Goal: Task Accomplishment & Management: Complete application form

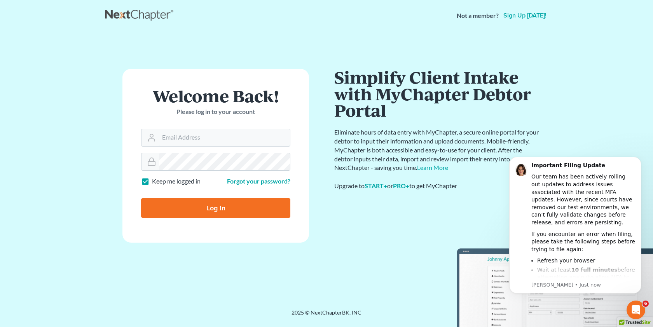
type input "aodom@arthurlwalker.com"
click at [228, 207] on input "Log In" at bounding box center [215, 207] width 149 height 19
type input "Thinking..."
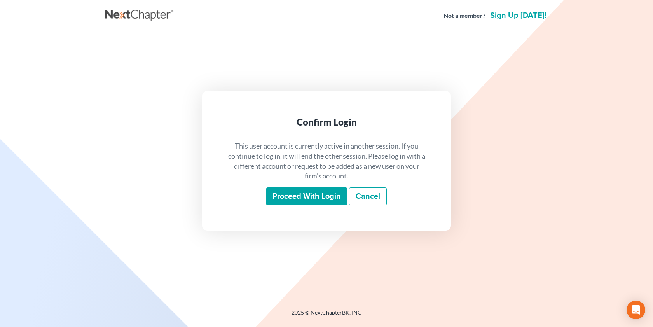
click at [295, 193] on input "Proceed with login" at bounding box center [306, 196] width 81 height 18
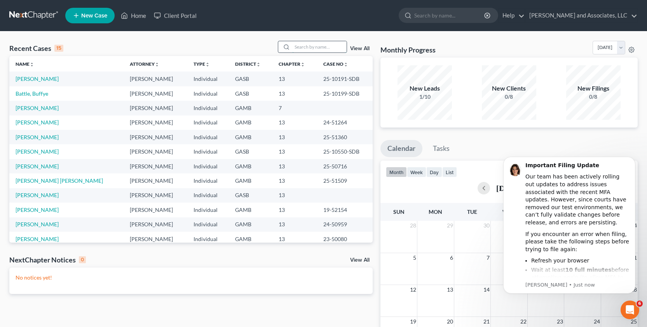
click at [307, 48] on input "search" at bounding box center [319, 46] width 54 height 11
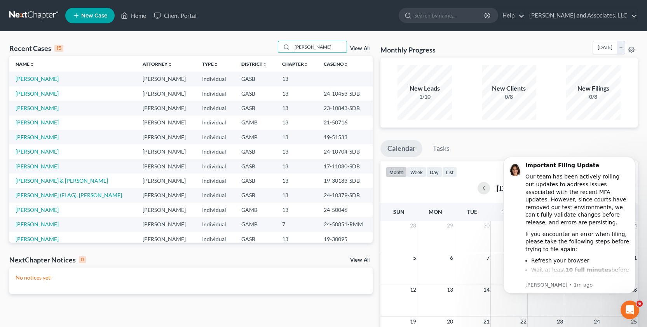
type input "jones"
click at [34, 79] on link "[PERSON_NAME]" at bounding box center [37, 78] width 43 height 7
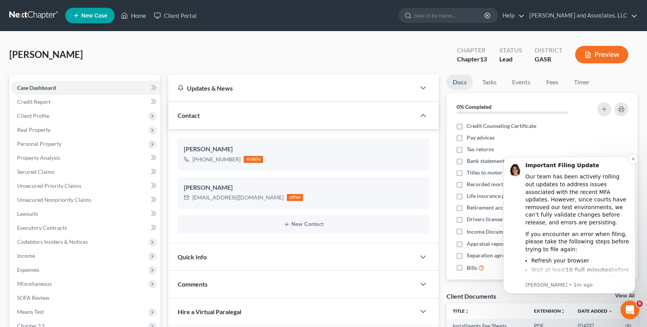
scroll to position [298, 0]
click at [48, 115] on span "Client Profile" at bounding box center [33, 115] width 32 height 7
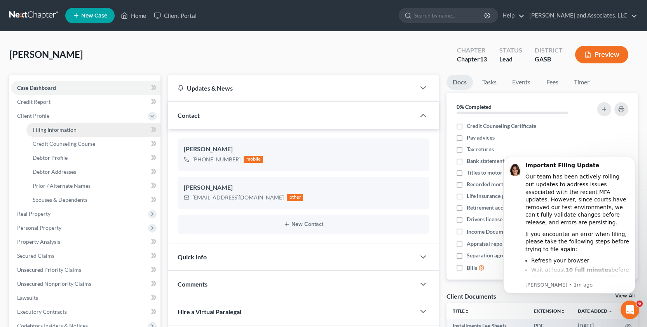
click at [68, 129] on span "Filing Information" at bounding box center [55, 129] width 44 height 7
select select "1"
select select "0"
select select "3"
select select "10"
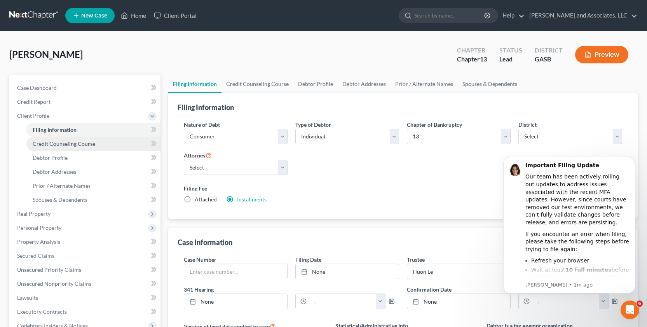
click at [71, 144] on span "Credit Counseling Course" at bounding box center [64, 143] width 63 height 7
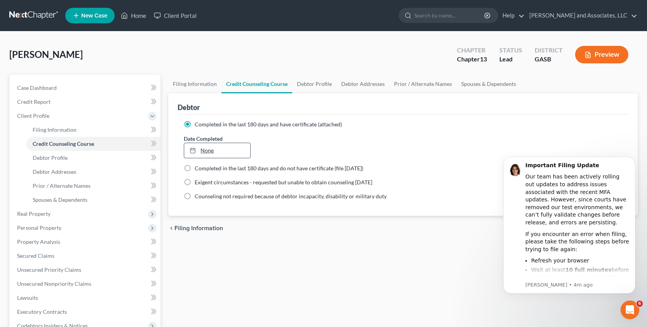
type input "10/3/2025"
click at [219, 153] on link "10/3/2025" at bounding box center [217, 150] width 66 height 15
click at [319, 85] on link "Debtor Profile" at bounding box center [314, 84] width 44 height 19
select select "4"
select select "0"
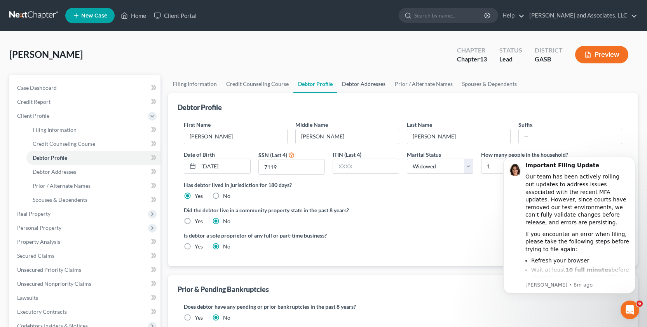
click at [361, 84] on link "Debtor Addresses" at bounding box center [363, 84] width 53 height 19
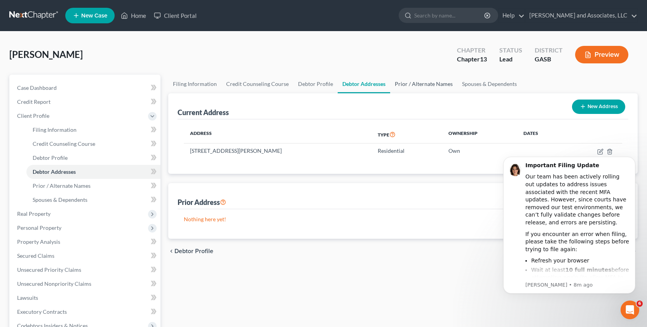
click at [413, 83] on link "Prior / Alternate Names" at bounding box center [423, 84] width 67 height 19
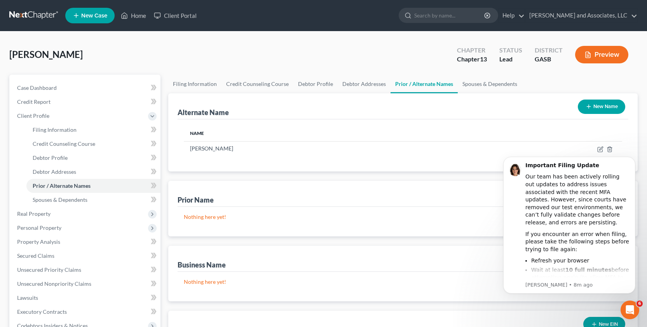
click at [593, 109] on button "New Name" at bounding box center [601, 106] width 47 height 14
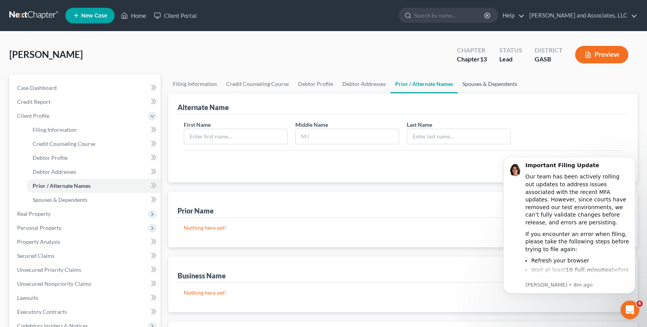
click at [478, 85] on link "Spouses & Dependents" at bounding box center [490, 84] width 64 height 19
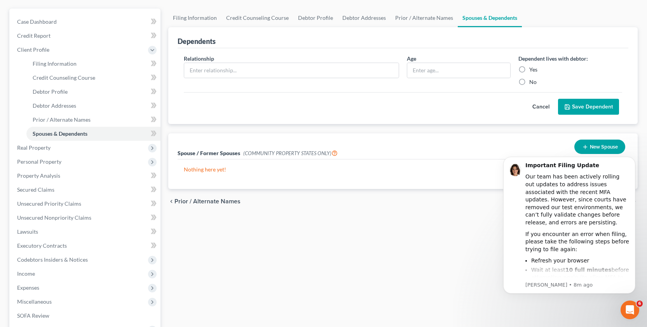
scroll to position [60, 0]
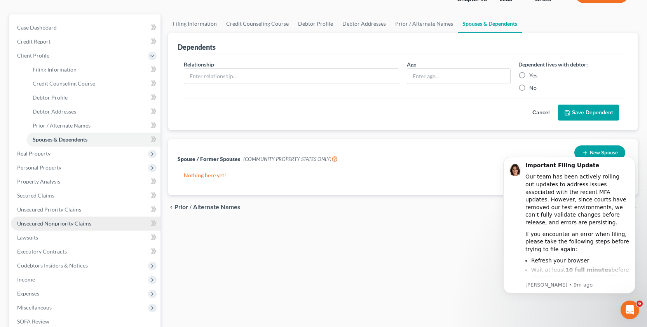
click at [48, 225] on span "Unsecured Nonpriority Claims" at bounding box center [54, 223] width 74 height 7
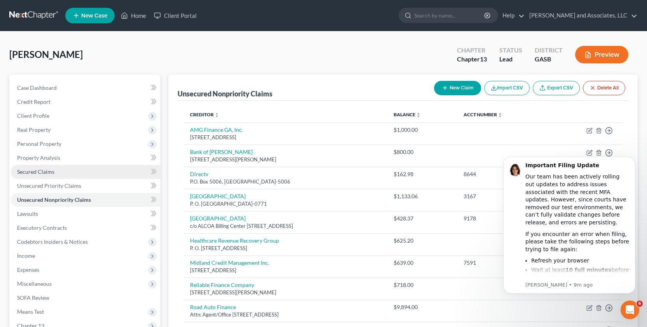
click at [40, 173] on span "Secured Claims" at bounding box center [35, 171] width 37 height 7
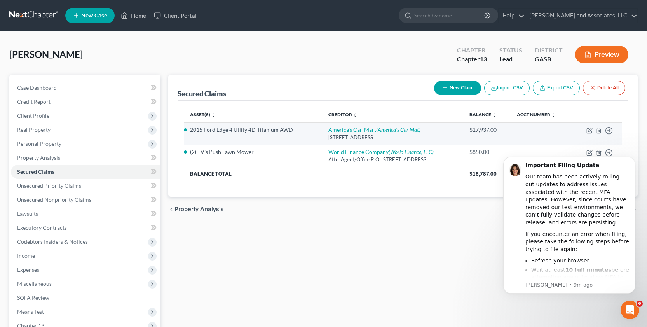
click at [587, 123] on td "Move to E Move to F Move to G Move to Notice Only" at bounding box center [597, 133] width 50 height 22
click at [588, 131] on icon "button" at bounding box center [589, 130] width 6 height 6
select select "2"
select select "0"
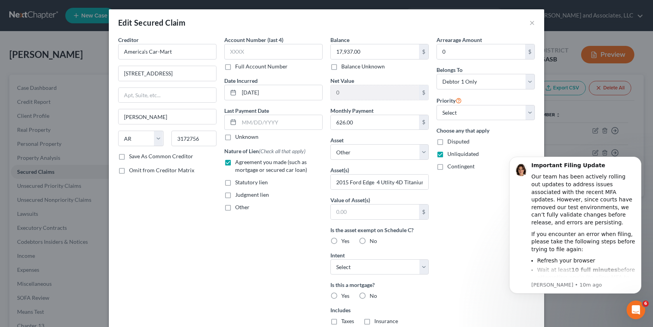
drag, startPoint x: 646, startPoint y: 150, endPoint x: 635, endPoint y: 206, distance: 56.2
click at [642, 224] on body "Important Filing Update Our team has been actively rolling out updates to addre…" at bounding box center [574, 235] width 149 height 170
drag, startPoint x: 648, startPoint y: 204, endPoint x: 634, endPoint y: 289, distance: 86.2
click at [636, 302] on body "Important Filing Update Our team has been actively rolling out updates to addre…" at bounding box center [574, 235] width 149 height 170
drag, startPoint x: 645, startPoint y: 202, endPoint x: 648, endPoint y: 213, distance: 10.7
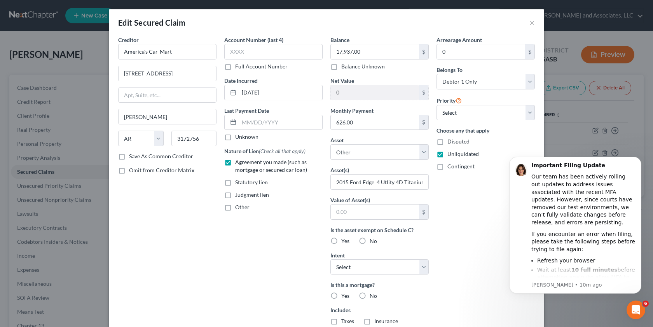
click at [646, 252] on body "Important Filing Update Our team has been actively rolling out updates to addre…" at bounding box center [574, 235] width 149 height 170
drag, startPoint x: 648, startPoint y: 218, endPoint x: 648, endPoint y: 271, distance: 53.6
click at [648, 271] on body "Important Filing Update Our team has been actively rolling out updates to addre…" at bounding box center [574, 235] width 149 height 170
click at [635, 309] on icon "Open Intercom Messenger" at bounding box center [634, 308] width 5 height 6
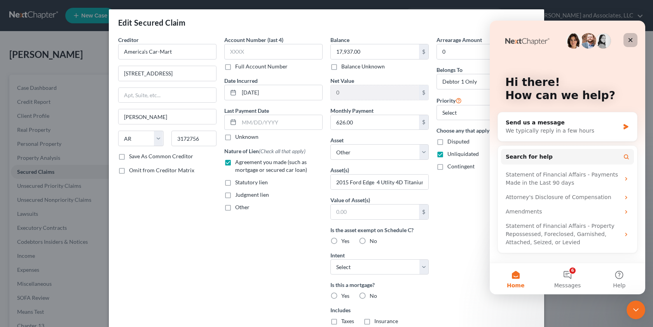
click at [635, 39] on div "Close" at bounding box center [630, 40] width 14 height 14
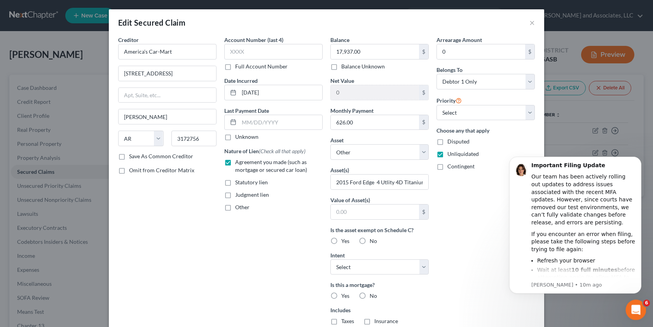
drag, startPoint x: 633, startPoint y: 305, endPoint x: 654, endPoint y: 346, distance: 45.7
click at [644, 318] on html at bounding box center [634, 308] width 19 height 19
drag, startPoint x: 637, startPoint y: 308, endPoint x: 775, endPoint y: 379, distance: 155.0
click at [644, 299] on html at bounding box center [634, 308] width 19 height 19
drag, startPoint x: 629, startPoint y: 305, endPoint x: 647, endPoint y: 417, distance: 113.3
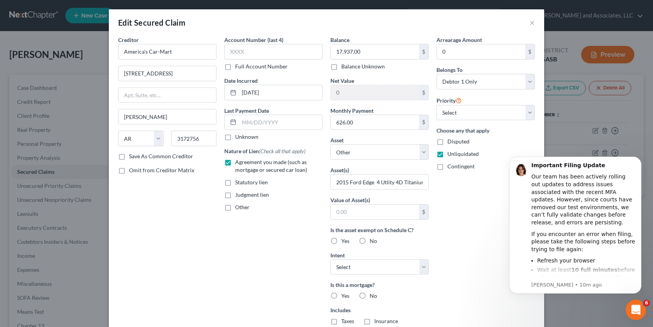
click at [633, 299] on html at bounding box center [634, 308] width 19 height 19
click at [425, 220] on div "Balance 17,937.00 $ Balance Unknown Balance Undetermined 17,937.00 $ Balance Un…" at bounding box center [379, 209] width 106 height 347
click at [482, 322] on div "Arrearage Amount 0 $ Belongs To * Select Debtor 1 Only Debtor 2 Only Debtor 1 A…" at bounding box center [485, 209] width 106 height 347
drag, startPoint x: 10, startPoint y: 6, endPoint x: 532, endPoint y: 23, distance: 521.7
click at [532, 23] on div "Edit Secured Claim ×" at bounding box center [326, 22] width 435 height 26
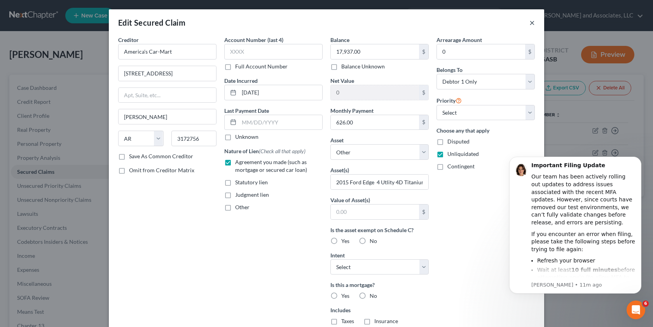
click at [529, 21] on button "×" at bounding box center [531, 22] width 5 height 9
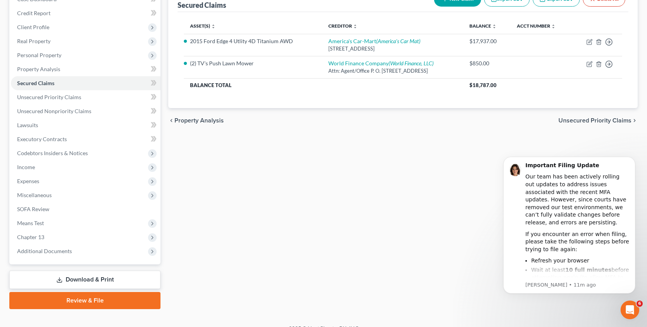
scroll to position [100, 0]
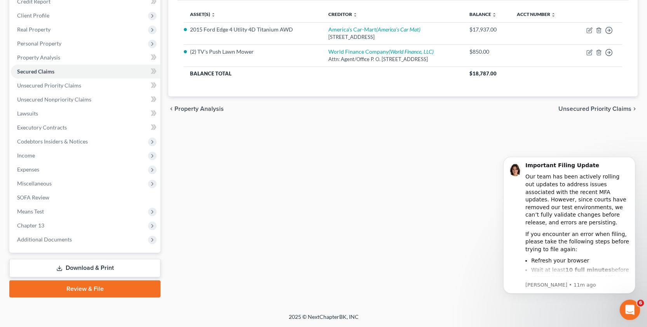
drag, startPoint x: 627, startPoint y: 307, endPoint x: 763, endPoint y: 469, distance: 211.9
click at [638, 318] on html at bounding box center [628, 308] width 19 height 19
drag, startPoint x: 628, startPoint y: 309, endPoint x: 748, endPoint y: 449, distance: 184.6
click at [622, 299] on html at bounding box center [628, 308] width 19 height 19
drag, startPoint x: 623, startPoint y: 302, endPoint x: 653, endPoint y: 308, distance: 30.2
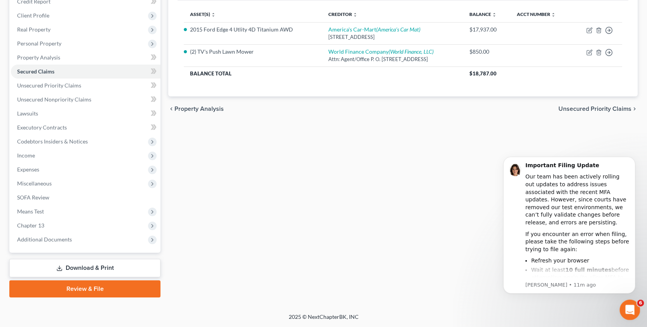
click at [638, 308] on html at bounding box center [628, 308] width 19 height 19
click at [624, 308] on icon "Open Intercom Messenger" at bounding box center [628, 308] width 13 height 13
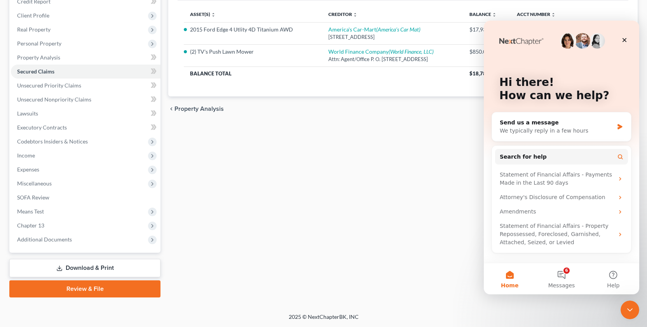
click at [508, 275] on button "Home" at bounding box center [510, 278] width 52 height 31
click at [511, 276] on button "Home" at bounding box center [510, 278] width 52 height 31
click at [518, 275] on button "Home" at bounding box center [510, 278] width 52 height 31
drag, startPoint x: 506, startPoint y: 275, endPoint x: 565, endPoint y: 282, distance: 59.4
click at [507, 275] on button "Home" at bounding box center [510, 278] width 52 height 31
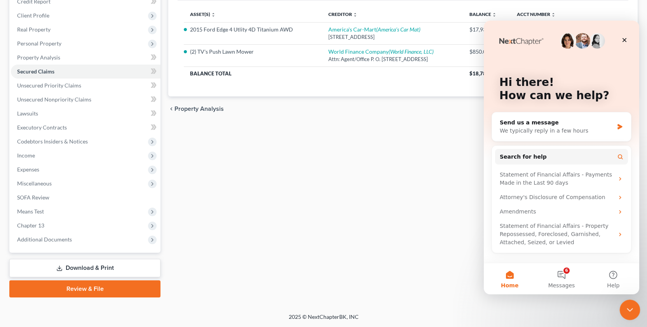
click at [635, 307] on div "Close Intercom Messenger" at bounding box center [628, 308] width 19 height 19
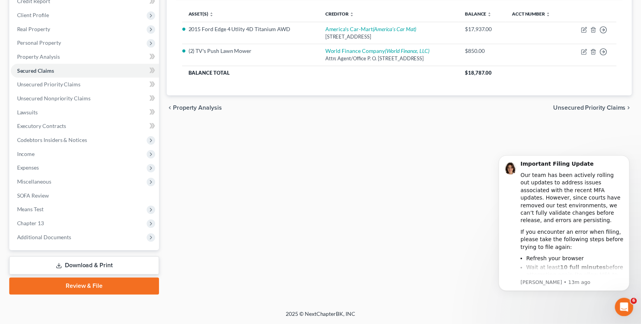
scroll to position [0, 0]
click at [630, 302] on div "Open Intercom Messenger" at bounding box center [629, 309] width 26 height 26
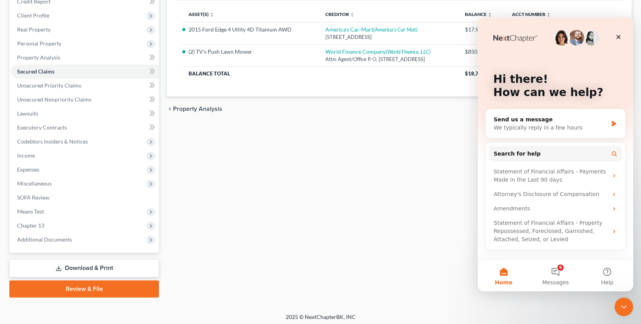
scroll to position [103, 0]
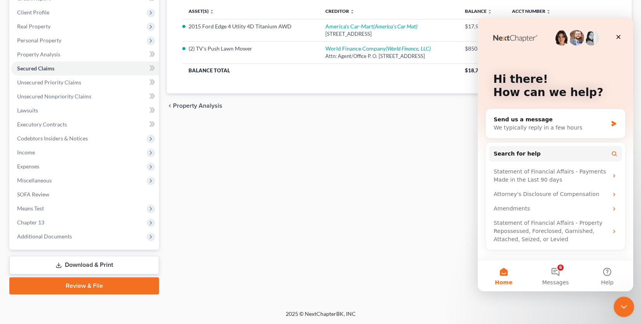
click at [619, 302] on icon "Close Intercom Messenger" at bounding box center [622, 305] width 9 height 9
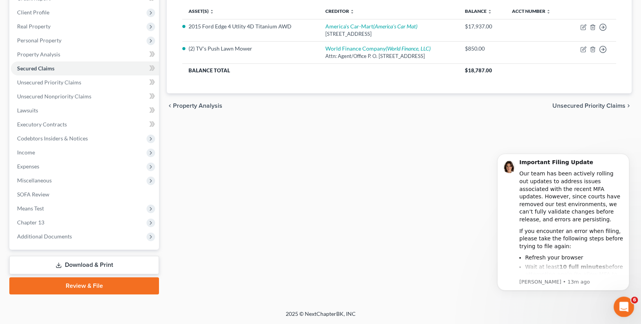
scroll to position [0, 0]
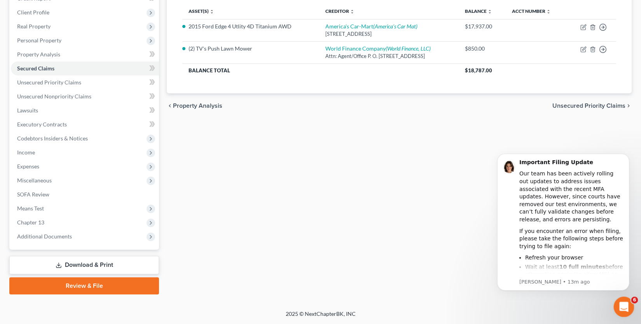
click at [624, 305] on icon "Open Intercom Messenger" at bounding box center [622, 305] width 13 height 13
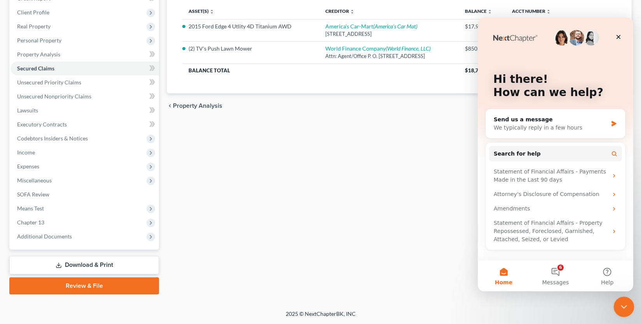
drag, startPoint x: 616, startPoint y: 307, endPoint x: 573, endPoint y: 322, distance: 45.3
click at [613, 315] on html at bounding box center [622, 305] width 19 height 19
drag, startPoint x: 488, startPoint y: 23, endPoint x: 1095, endPoint y: 54, distance: 608.5
click at [618, 37] on icon "Close" at bounding box center [618, 37] width 4 height 4
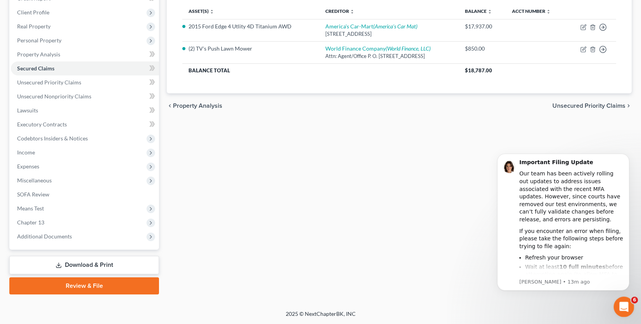
click at [619, 302] on icon "Open Intercom Messenger" at bounding box center [622, 305] width 13 height 13
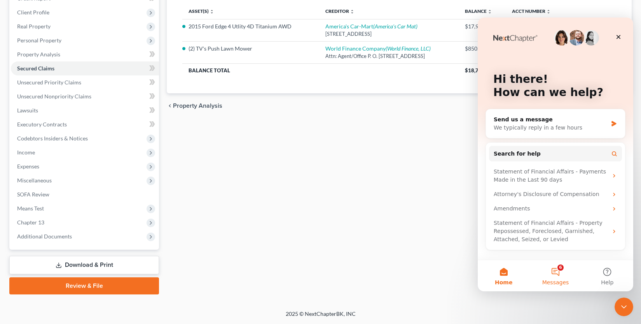
click at [552, 274] on button "6 Messages" at bounding box center [555, 275] width 52 height 31
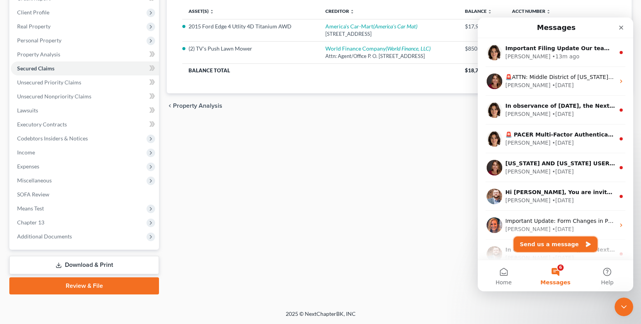
click at [586, 244] on icon "Send us a message" at bounding box center [588, 243] width 5 height 5
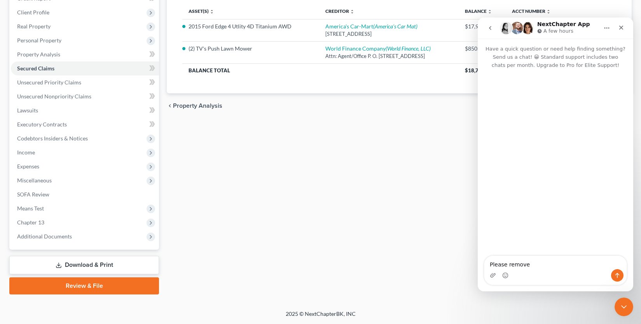
type textarea "Please remove"
click at [619, 274] on icon "Send a message…" at bounding box center [617, 275] width 6 height 6
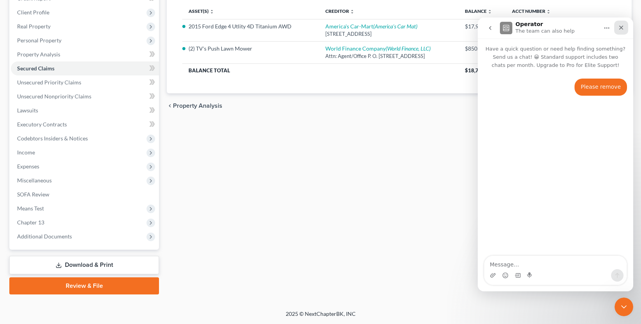
click at [623, 31] on div "Close" at bounding box center [621, 28] width 14 height 14
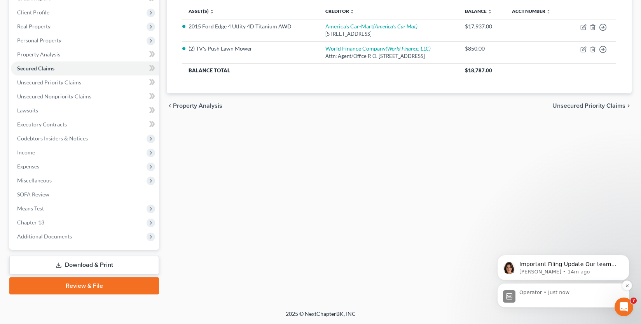
scroll to position [6, 0]
click at [626, 255] on icon "Dismiss notification" at bounding box center [627, 256] width 4 height 4
click at [503, 299] on img "message notification from Operator, Just now." at bounding box center [509, 296] width 12 height 12
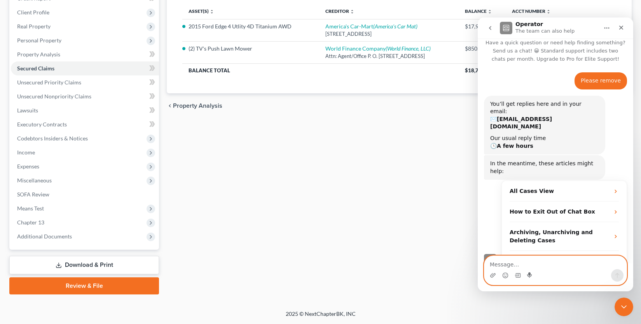
click at [530, 275] on icon "Start recording" at bounding box center [529, 274] width 5 height 5
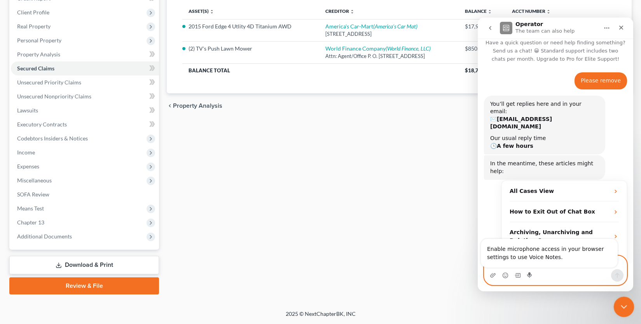
click at [623, 304] on icon "Close Intercom Messenger" at bounding box center [622, 305] width 9 height 9
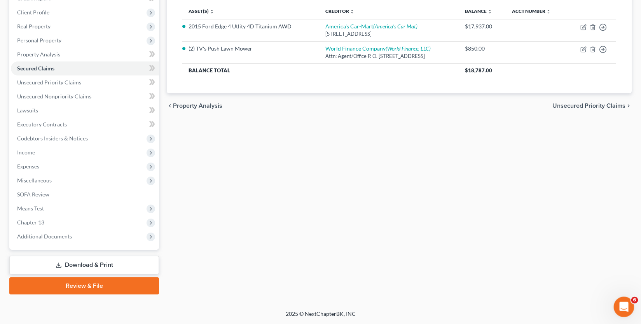
click at [623, 305] on icon "Open Intercom Messenger" at bounding box center [622, 305] width 5 height 6
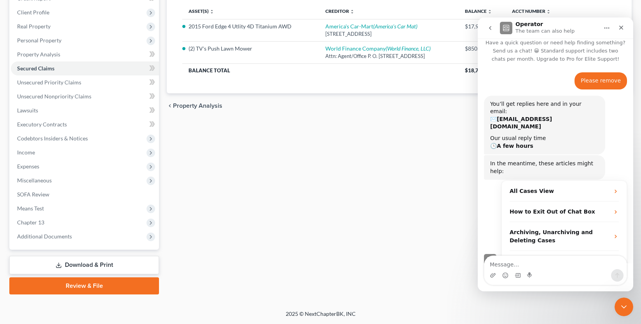
click at [606, 77] on div "Please remove" at bounding box center [600, 81] width 40 height 8
click at [618, 25] on icon "Close" at bounding box center [621, 27] width 6 height 6
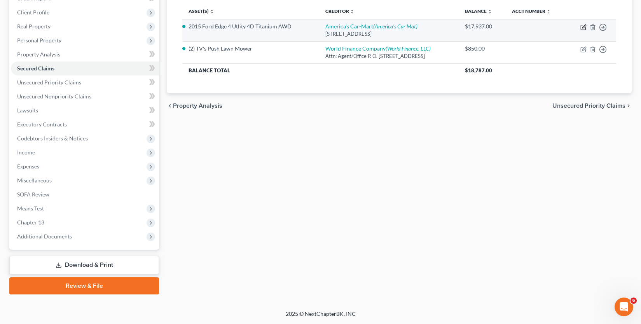
click at [584, 28] on icon "button" at bounding box center [583, 27] width 6 height 6
select select "2"
select select "0"
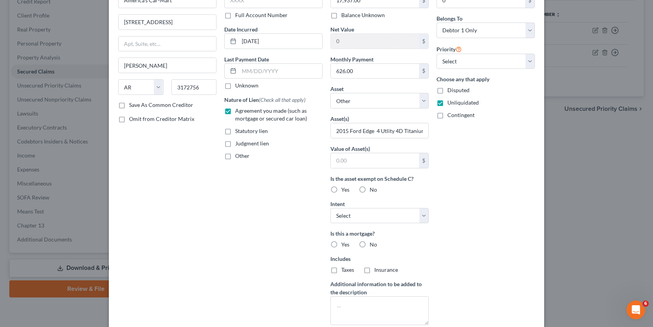
scroll to position [148, 0]
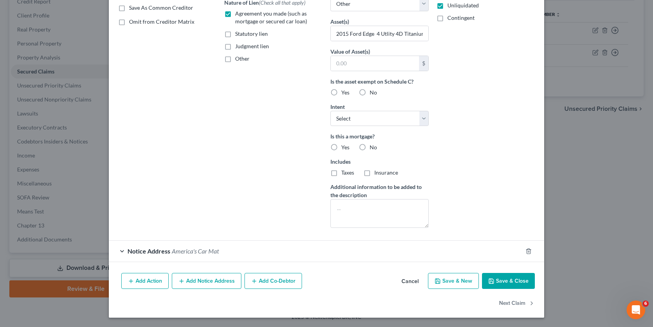
click at [186, 251] on span "America's Car Mat" at bounding box center [195, 250] width 47 height 7
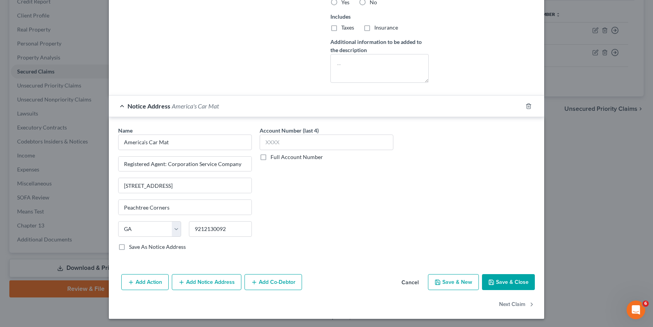
scroll to position [295, 0]
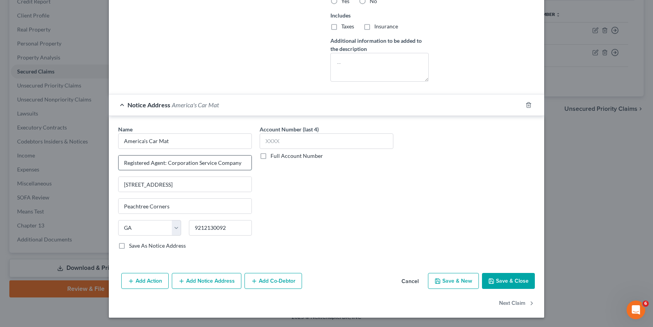
click at [235, 162] on input "Registered Agent: Corporation Service Company" at bounding box center [185, 162] width 133 height 15
type input "Registered Agent: Corporation Service Co."
click at [234, 230] on input "9212130092" at bounding box center [220, 228] width 63 height 16
type input "92121"
click at [492, 281] on button "Save & Close" at bounding box center [508, 281] width 53 height 16
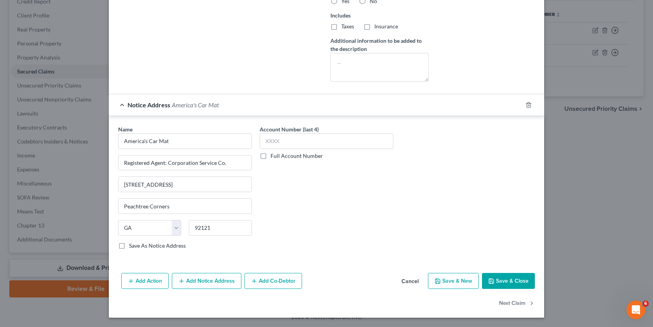
select select
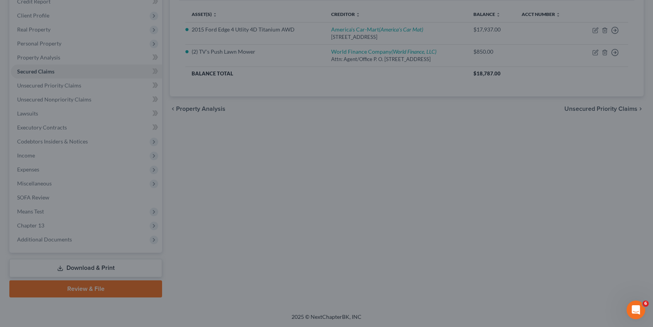
type input "San Diego"
select select "4"
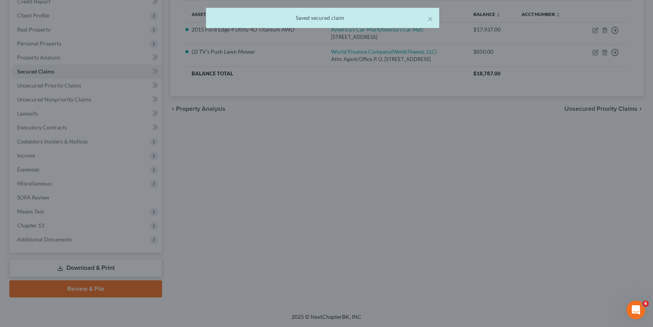
scroll to position [63, 0]
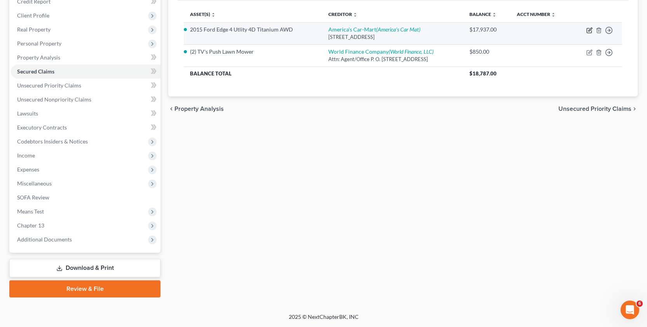
click at [587, 31] on icon "button" at bounding box center [589, 30] width 5 height 5
select select "2"
select select "0"
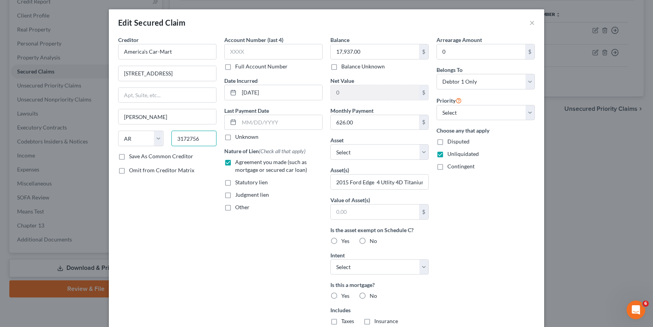
click at [199, 141] on input "3172756" at bounding box center [193, 139] width 45 height 16
type input "3"
type input "72756"
drag, startPoint x: 171, startPoint y: 73, endPoint x: 112, endPoint y: 71, distance: 58.7
click at [114, 71] on div "Creditor * America's Car-Mart 1805 N 2nd Street Rogers State AL AK AR AZ CA CO …" at bounding box center [167, 209] width 106 height 347
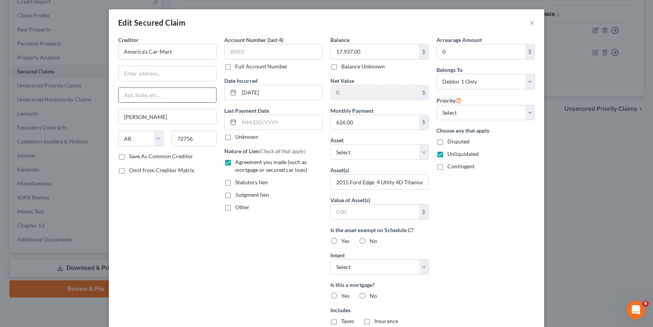
click at [121, 96] on input "text" at bounding box center [168, 95] width 98 height 15
paste input "[STREET_ADDRESS]"
type input "[STREET_ADDRESS]"
click at [119, 71] on input "text" at bounding box center [168, 73] width 98 height 15
type input "Attn: Agent/Officer"
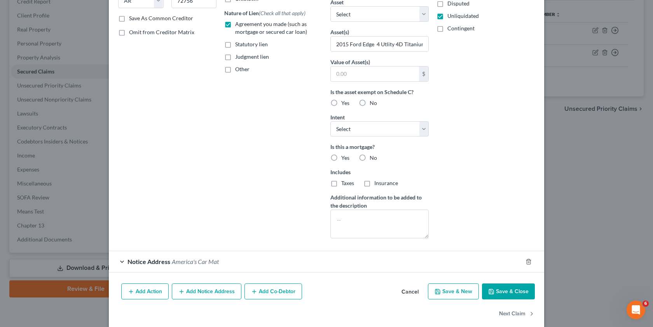
scroll to position [148, 0]
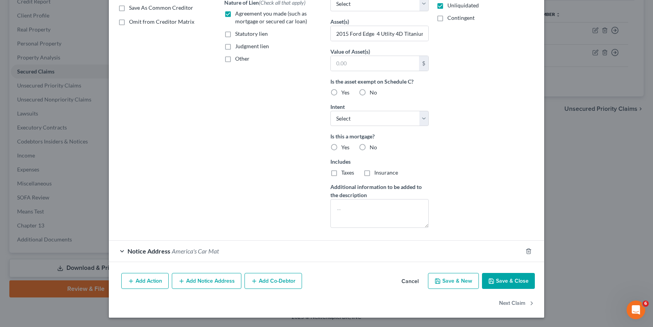
click at [507, 285] on button "Save & Close" at bounding box center [508, 281] width 53 height 16
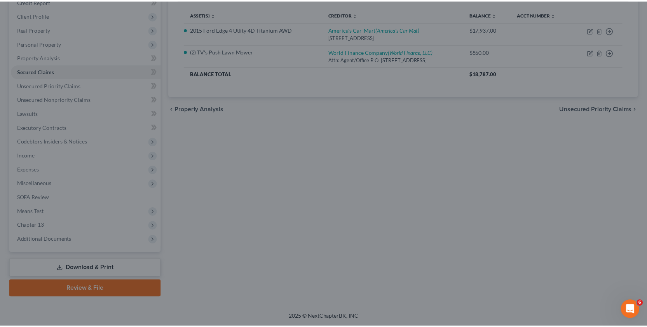
scroll to position [63, 0]
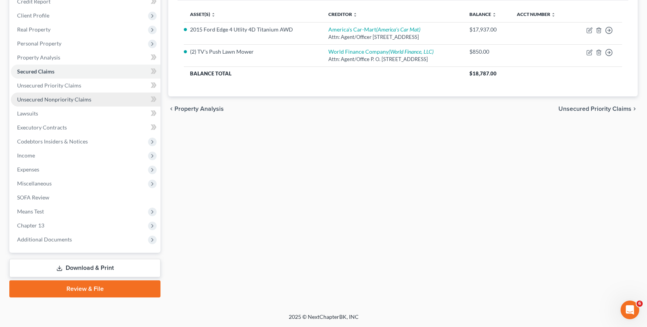
click at [68, 102] on span "Unsecured Nonpriority Claims" at bounding box center [54, 99] width 74 height 7
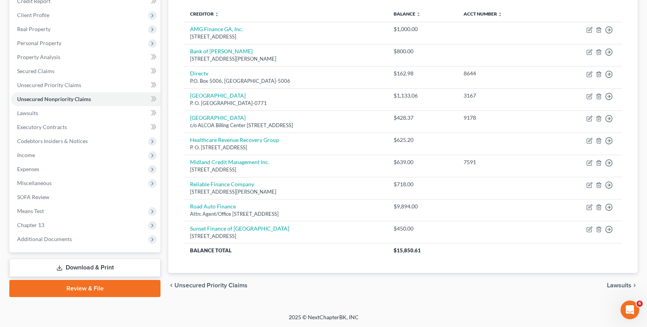
scroll to position [101, 0]
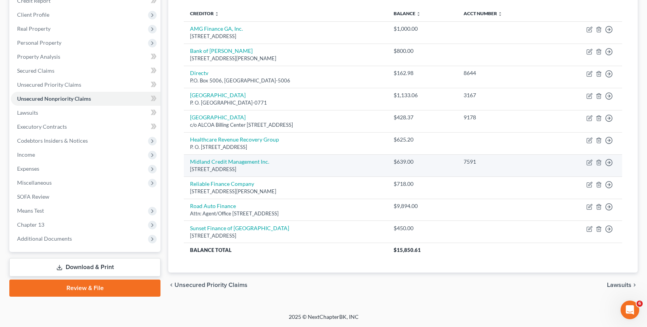
click at [584, 155] on td "Move to D Move to E Move to G Move to Notice Only" at bounding box center [585, 165] width 74 height 22
click at [588, 160] on icon "button" at bounding box center [589, 162] width 5 height 5
select select "4"
select select "14"
select select "0"
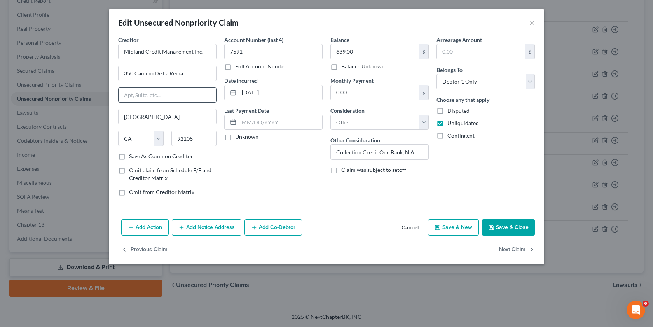
click at [121, 94] on input "text" at bounding box center [168, 95] width 98 height 15
type input "Suite 300"
click at [509, 223] on button "Save & Close" at bounding box center [508, 227] width 53 height 16
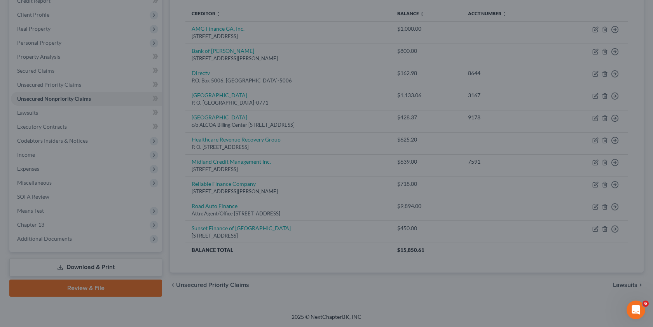
type input "0"
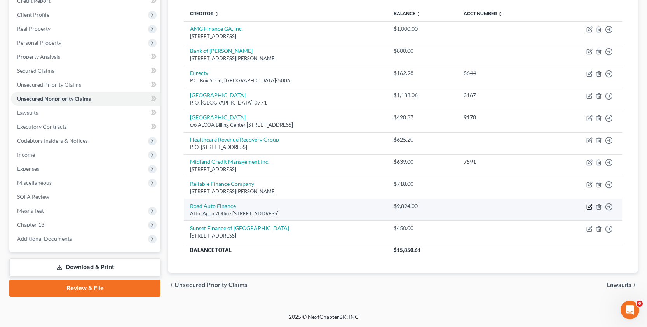
click at [591, 206] on icon "button" at bounding box center [589, 207] width 6 height 6
select select "10"
select select "14"
select select "0"
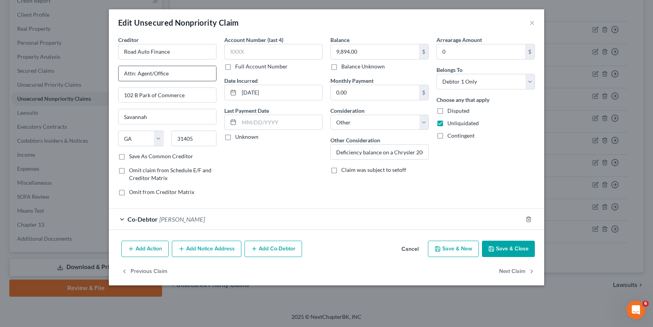
click at [170, 71] on input "Attn: Agent/Office" at bounding box center [168, 73] width 98 height 15
type input "Attn: Agent/Officer"
select select "45"
click at [509, 239] on div "Add Action Add Notice Address Add Co-Debtor Cancel Save & New Save & Close" at bounding box center [326, 250] width 435 height 26
click at [504, 249] on button "Save & Close" at bounding box center [508, 249] width 53 height 16
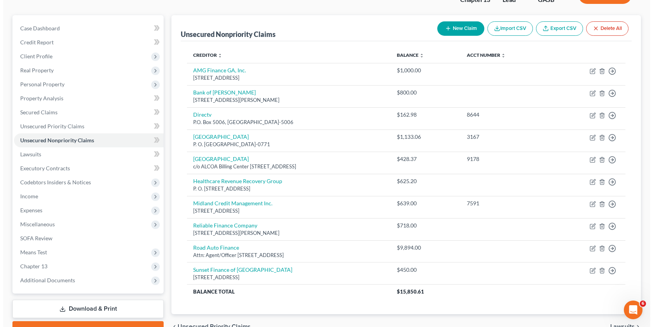
scroll to position [0, 0]
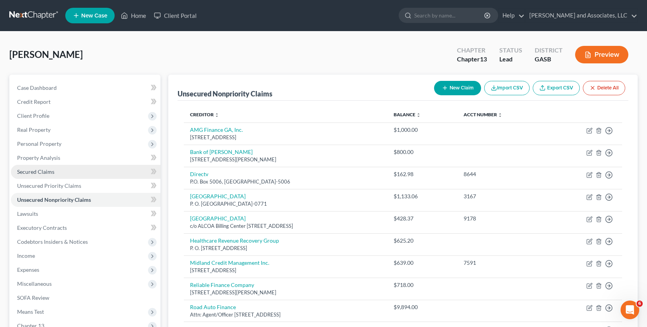
click at [45, 175] on link "Secured Claims" at bounding box center [86, 172] width 150 height 14
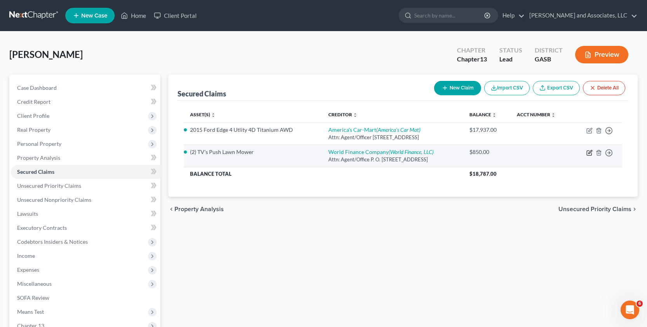
click at [588, 153] on icon "button" at bounding box center [589, 153] width 6 height 6
select select "42"
select select "0"
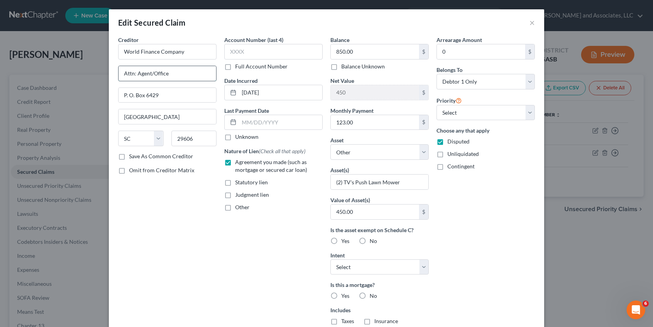
click at [181, 77] on input "Attn: Agent/Office" at bounding box center [168, 73] width 98 height 15
type input "Attn: Agent/Officer"
select select "45"
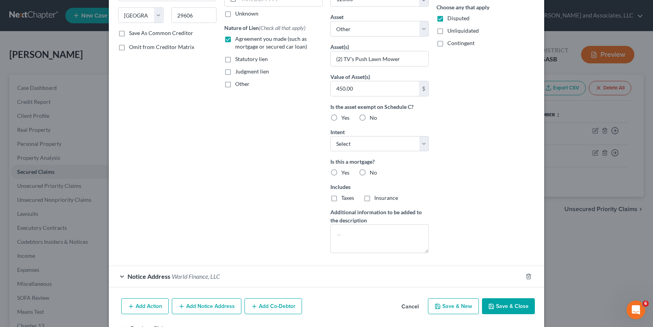
scroll to position [148, 0]
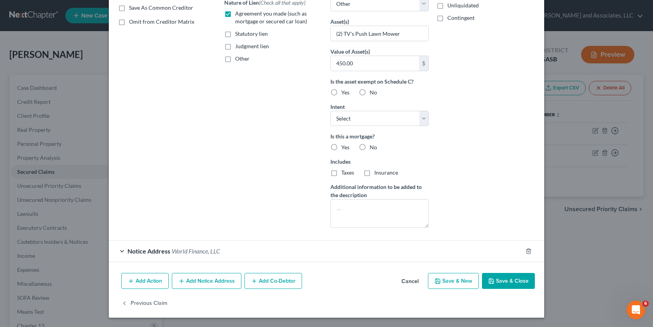
click at [497, 285] on button "Save & Close" at bounding box center [508, 281] width 53 height 16
select select
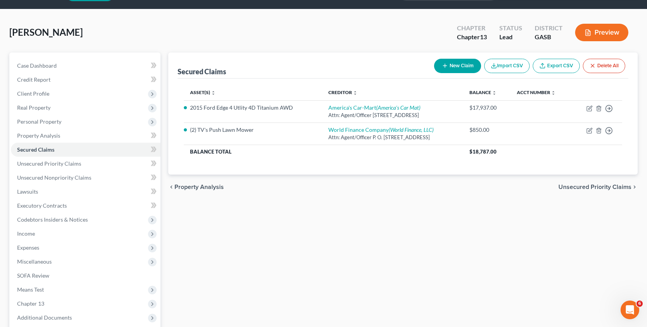
scroll to position [100, 0]
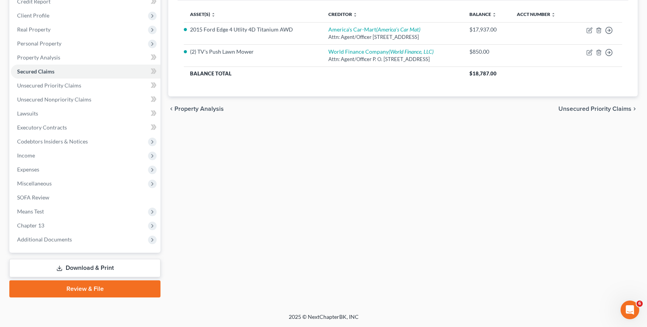
click at [99, 267] on link "Download & Print" at bounding box center [84, 268] width 151 height 18
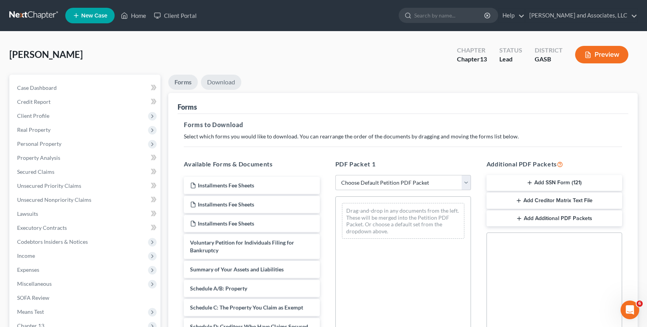
click at [216, 80] on link "Download" at bounding box center [221, 82] width 40 height 15
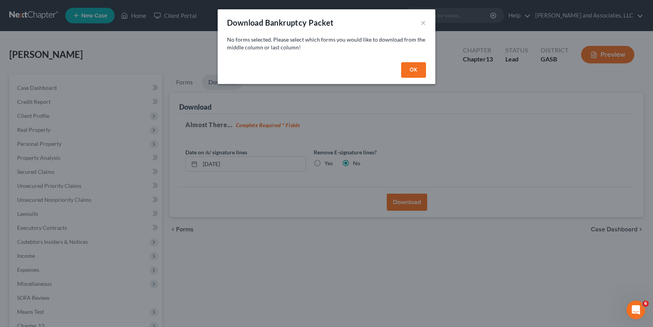
click at [416, 71] on button "OK" at bounding box center [413, 70] width 25 height 16
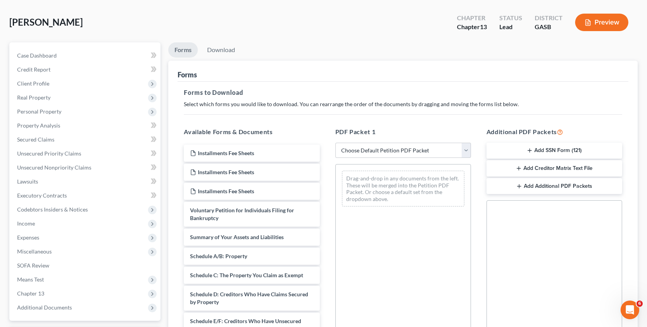
scroll to position [34, 0]
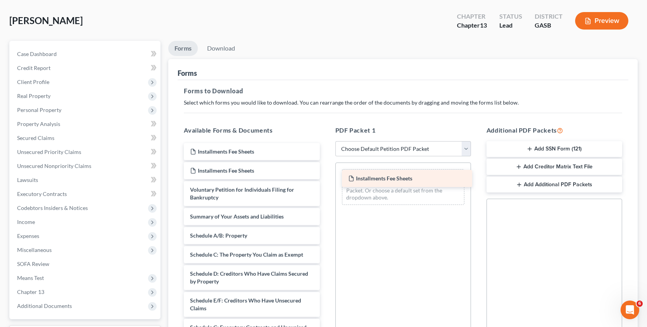
drag, startPoint x: 247, startPoint y: 153, endPoint x: 406, endPoint y: 180, distance: 160.4
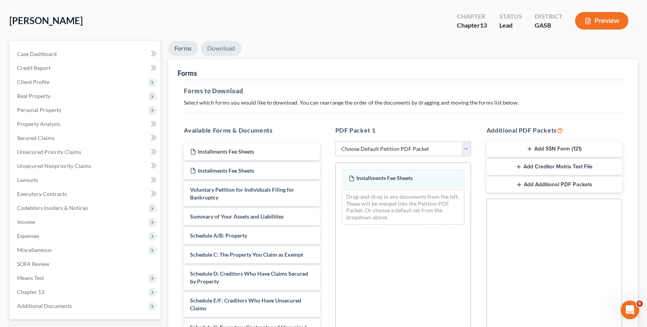
click at [222, 50] on link "Download" at bounding box center [221, 48] width 40 height 15
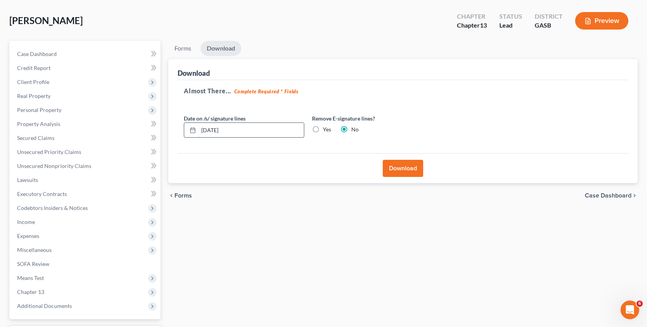
click at [215, 129] on input "10/03/2025" at bounding box center [251, 130] width 105 height 15
type input "[DATE]"
click at [404, 169] on button "Download" at bounding box center [403, 168] width 40 height 17
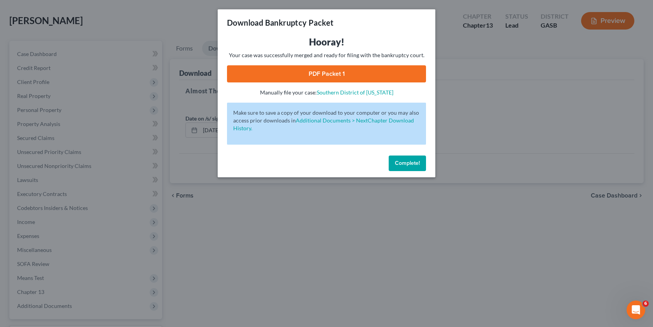
click at [362, 78] on link "PDF Packet 1" at bounding box center [326, 73] width 199 height 17
click at [383, 69] on link "PDF Packet 1" at bounding box center [326, 73] width 199 height 17
click at [405, 162] on span "Complete!" at bounding box center [407, 163] width 25 height 7
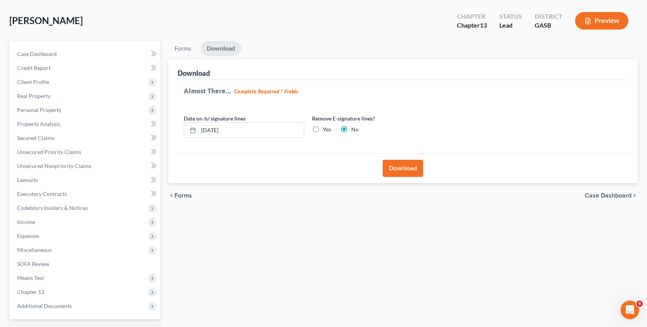
drag, startPoint x: 645, startPoint y: 256, endPoint x: 499, endPoint y: 321, distance: 160.2
click at [647, 319] on html "Home New Case Client Portal Arthur L. Walker and Associates, LLC aodom@arthurlw…" at bounding box center [323, 179] width 647 height 427
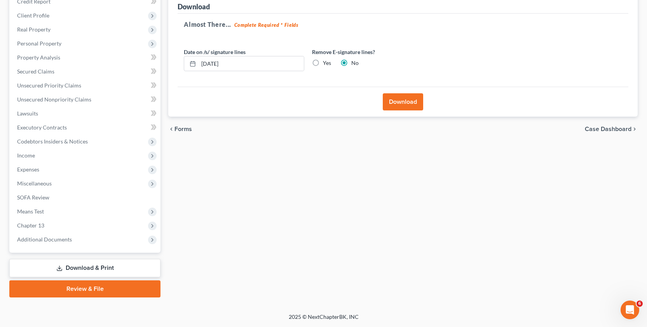
click at [87, 266] on link "Download & Print" at bounding box center [84, 268] width 151 height 18
click at [87, 268] on link "Download & Print" at bounding box center [84, 268] width 151 height 18
click at [401, 101] on button "Download" at bounding box center [403, 101] width 40 height 17
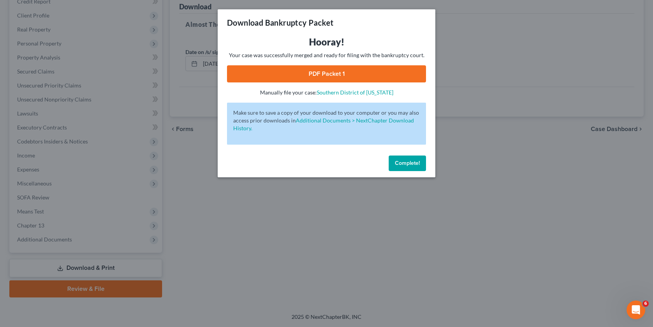
click at [412, 162] on span "Complete!" at bounding box center [407, 163] width 25 height 7
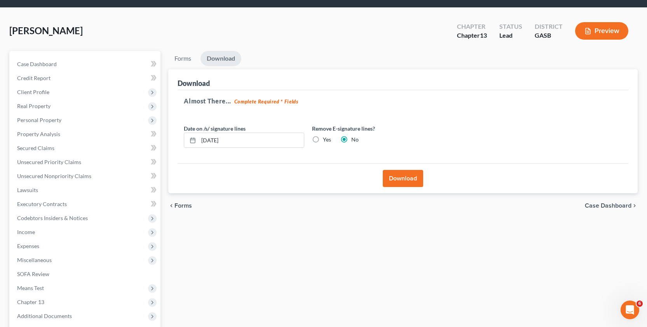
scroll to position [0, 0]
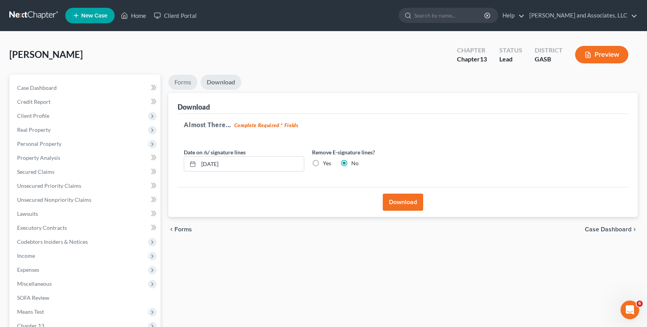
click at [184, 82] on link "Forms" at bounding box center [182, 82] width 29 height 15
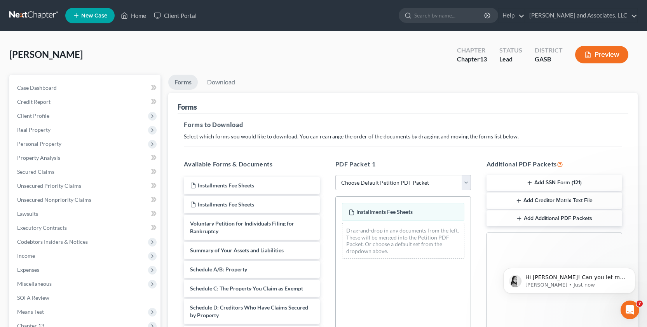
scroll to position [70, 0]
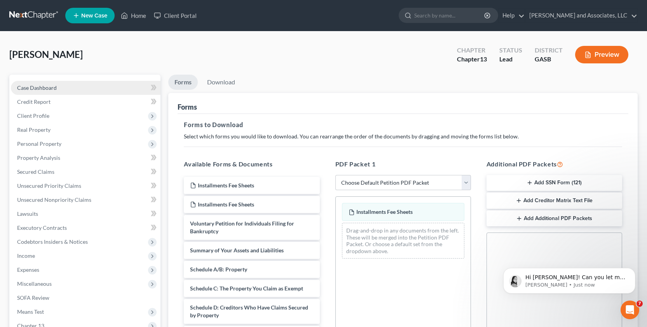
click at [44, 89] on span "Case Dashboard" at bounding box center [37, 87] width 40 height 7
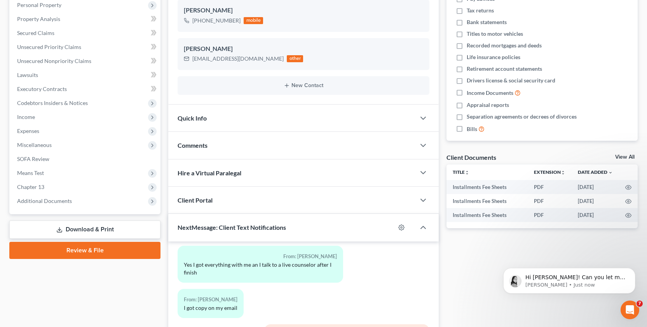
scroll to position [163, 0]
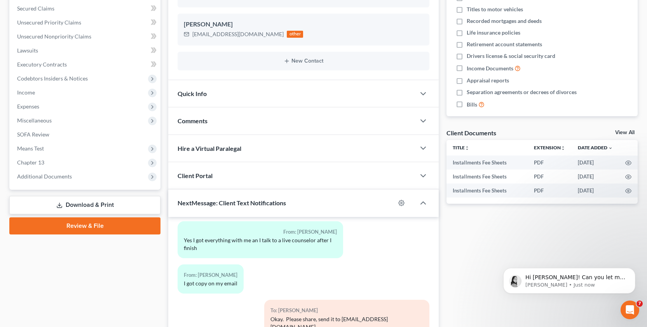
click at [89, 205] on link "Download & Print" at bounding box center [84, 205] width 151 height 18
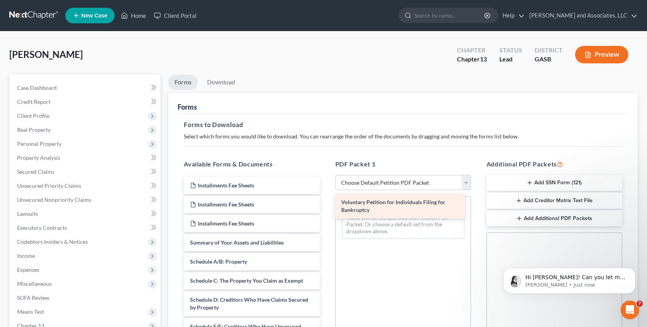
drag, startPoint x: 208, startPoint y: 245, endPoint x: 359, endPoint y: 204, distance: 156.4
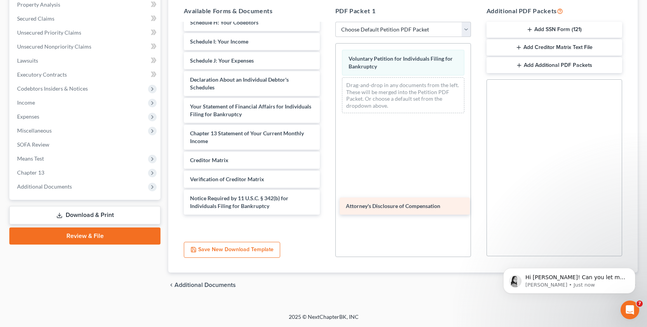
scroll to position [185, 0]
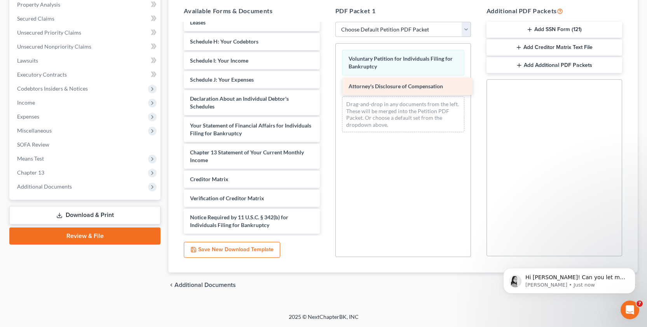
drag, startPoint x: 210, startPoint y: 223, endPoint x: 368, endPoint y: 85, distance: 210.6
click at [326, 85] on div "Attorney's Disclosure of Compensation Installments Fee Sheets Installments Fee …" at bounding box center [252, 35] width 148 height 395
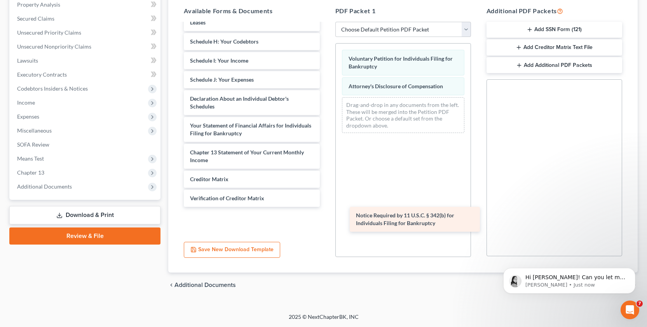
scroll to position [159, 0]
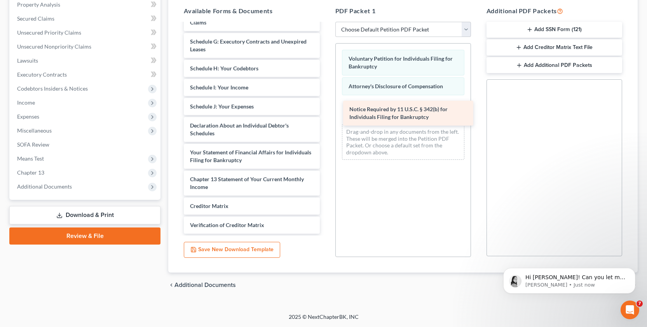
drag, startPoint x: 206, startPoint y: 222, endPoint x: 365, endPoint y: 114, distance: 192.5
click at [326, 114] on div "Notice Required by 11 U.S.C. § 342(b) for Individuals Filing for Bankruptcy Ins…" at bounding box center [252, 49] width 148 height 368
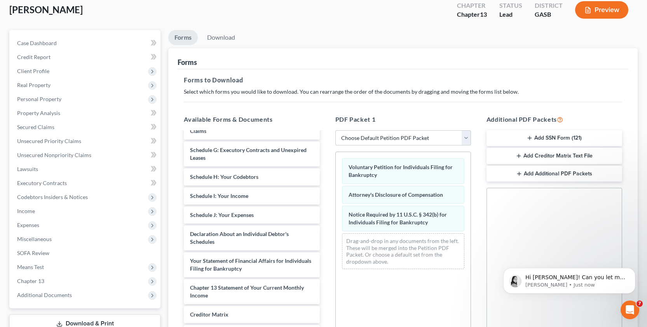
scroll to position [0, 0]
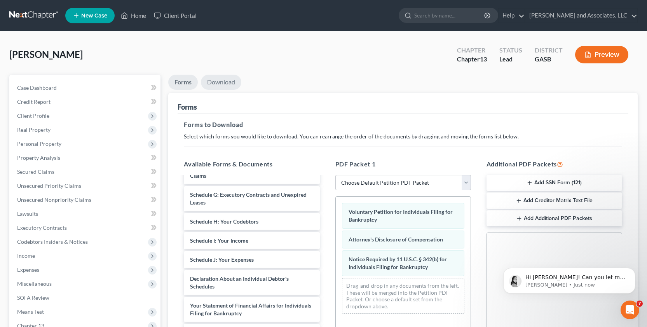
click at [215, 81] on link "Download" at bounding box center [221, 82] width 40 height 15
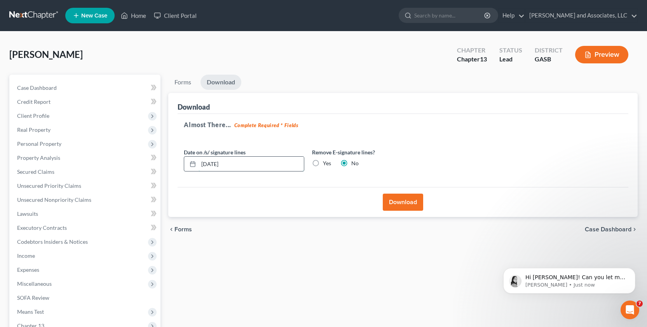
click at [215, 166] on input "10/03/2025" at bounding box center [251, 164] width 105 height 15
type input "[DATE]"
click at [404, 202] on button "Download" at bounding box center [403, 201] width 40 height 17
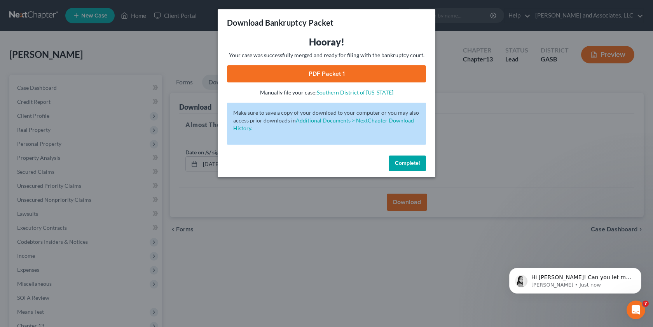
click at [382, 74] on link "PDF Packet 1" at bounding box center [326, 73] width 199 height 17
click at [408, 163] on span "Complete!" at bounding box center [407, 163] width 25 height 7
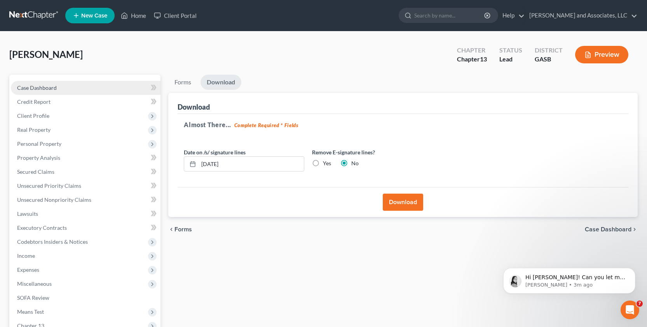
click at [29, 89] on span "Case Dashboard" at bounding box center [37, 87] width 40 height 7
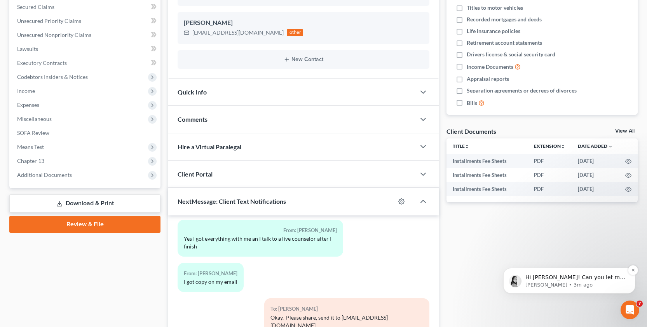
scroll to position [171, 0]
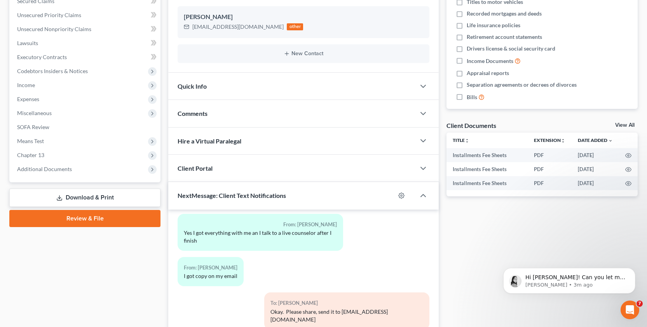
click at [81, 198] on link "Download & Print" at bounding box center [84, 197] width 151 height 18
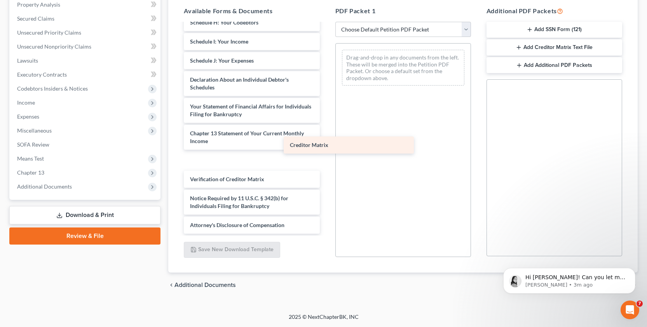
scroll to position [212, 0]
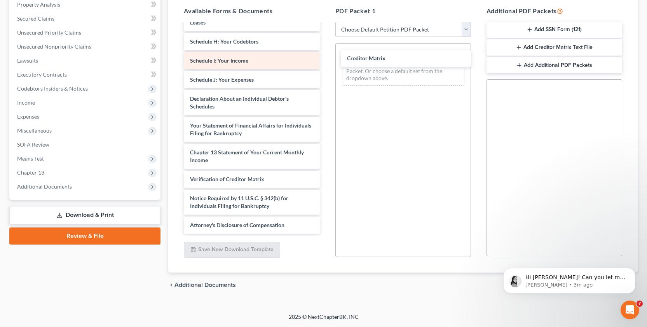
drag, startPoint x: 202, startPoint y: 159, endPoint x: 303, endPoint y: 67, distance: 136.7
click at [326, 58] on div "Creditor Matrix Installments Fee Sheets Installments Fee Sheets Installments Fe…" at bounding box center [252, 23] width 148 height 422
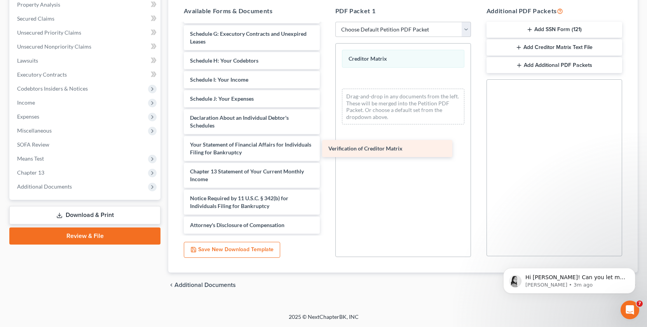
scroll to position [193, 0]
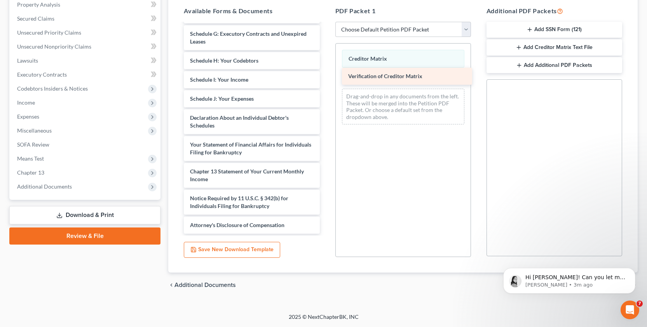
drag, startPoint x: 219, startPoint y: 181, endPoint x: 377, endPoint y: 78, distance: 188.7
click at [326, 78] on div "Verification of Creditor Matrix Installments Fee Sheets Installments Fee Sheets…" at bounding box center [252, 32] width 148 height 403
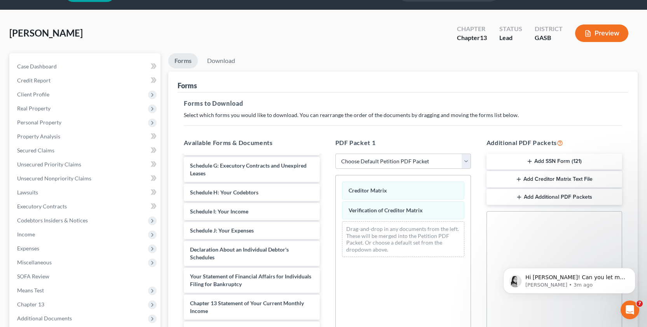
scroll to position [0, 0]
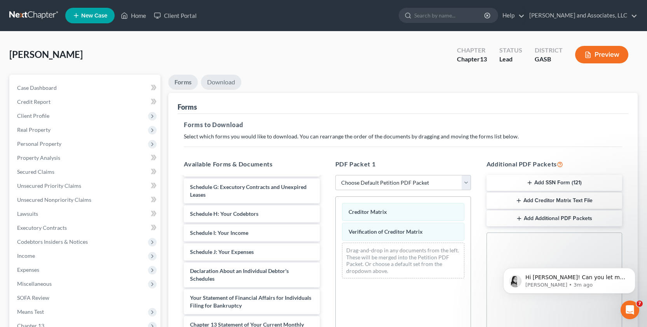
click at [221, 75] on link "Download" at bounding box center [221, 82] width 40 height 15
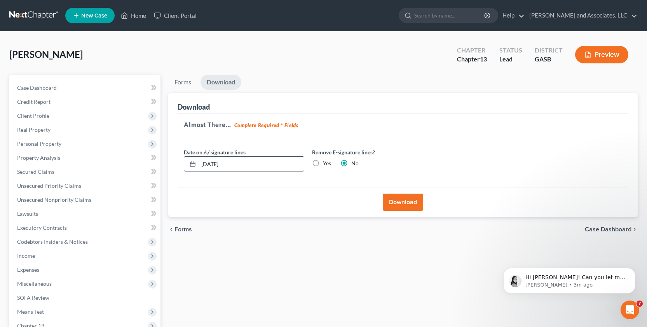
click at [216, 165] on input "10/03/2025" at bounding box center [251, 164] width 105 height 15
type input "[DATE]"
click at [404, 204] on button "Download" at bounding box center [403, 201] width 40 height 17
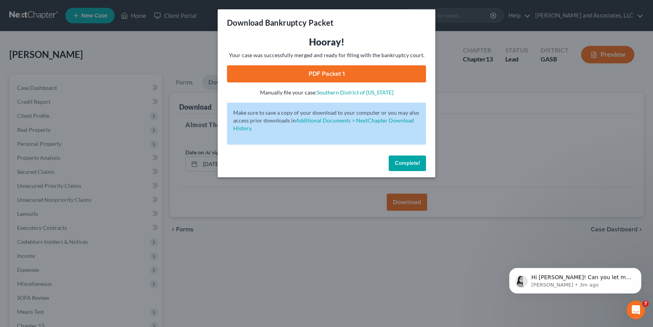
click at [364, 73] on link "PDF Packet 1" at bounding box center [326, 73] width 199 height 17
click at [408, 162] on span "Complete!" at bounding box center [407, 163] width 25 height 7
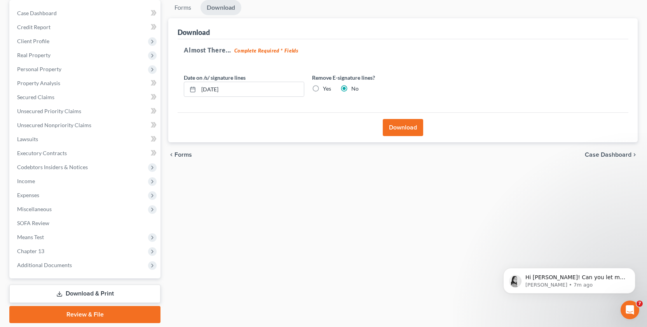
scroll to position [100, 0]
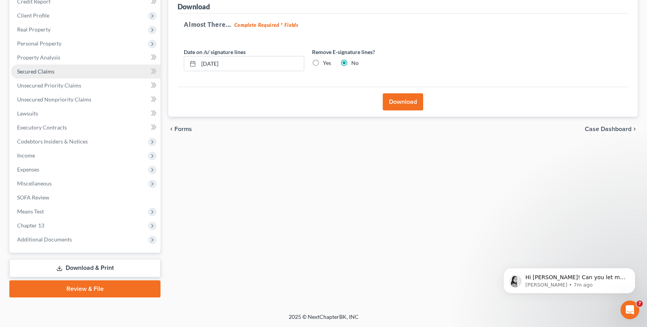
click at [21, 73] on span "Secured Claims" at bounding box center [35, 71] width 37 height 7
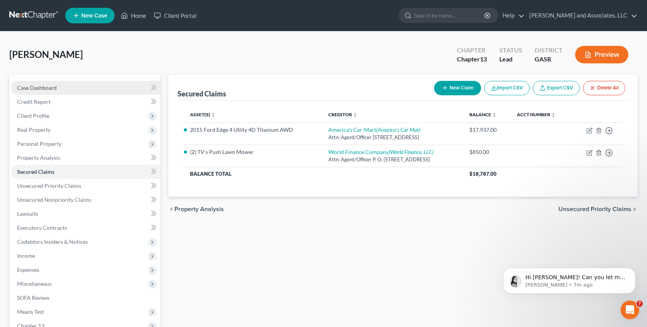
click at [23, 87] on span "Case Dashboard" at bounding box center [37, 87] width 40 height 7
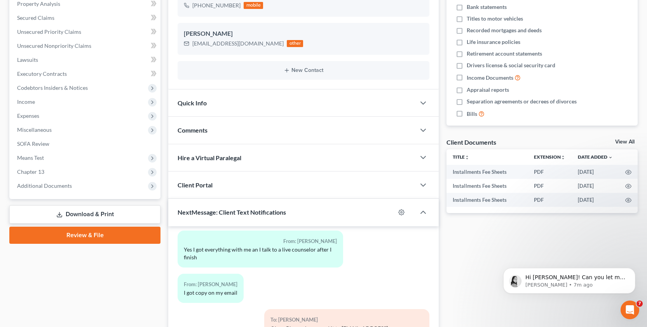
scroll to position [257, 0]
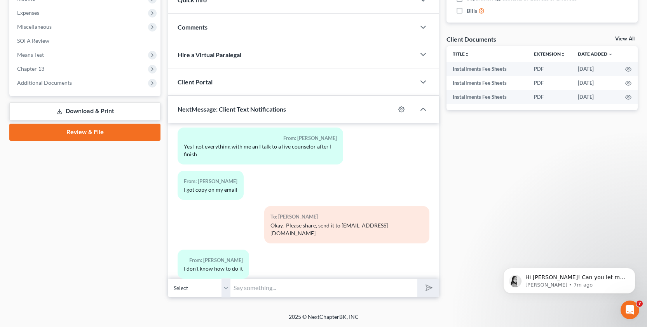
click at [80, 106] on link "Download & Print" at bounding box center [84, 111] width 151 height 18
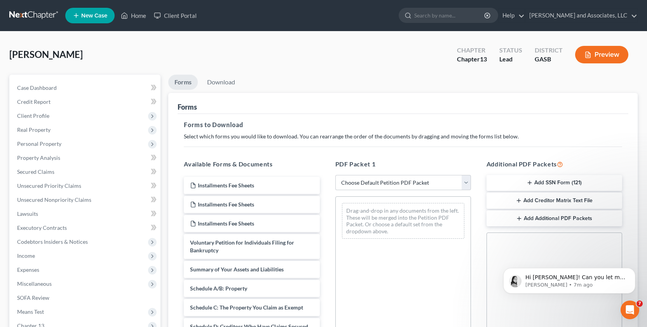
click at [541, 182] on button "Add SSN Form (121)" at bounding box center [554, 183] width 136 height 16
click at [216, 78] on link "Download" at bounding box center [221, 82] width 40 height 15
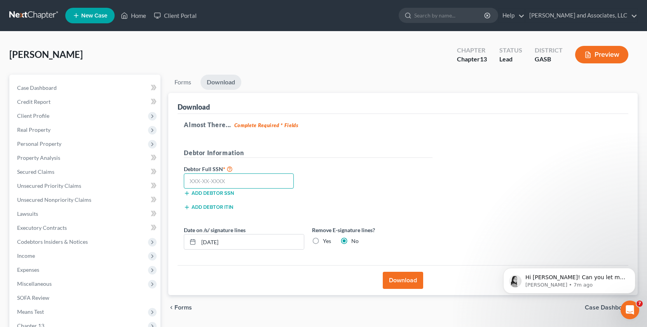
click at [232, 177] on input "text" at bounding box center [239, 181] width 110 height 16
type input "257-23-7119"
click at [406, 282] on button "Download" at bounding box center [403, 280] width 40 height 17
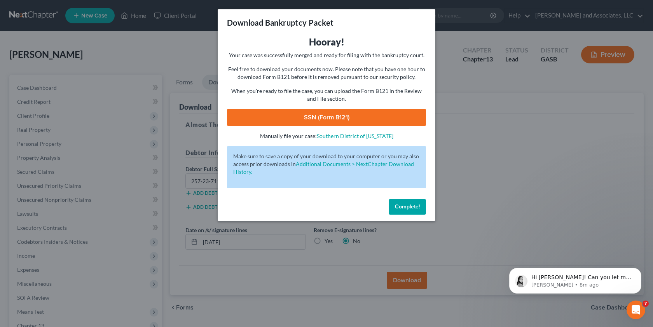
scroll to position [91, 0]
click at [365, 115] on link "SSN (Form B121)" at bounding box center [326, 117] width 199 height 17
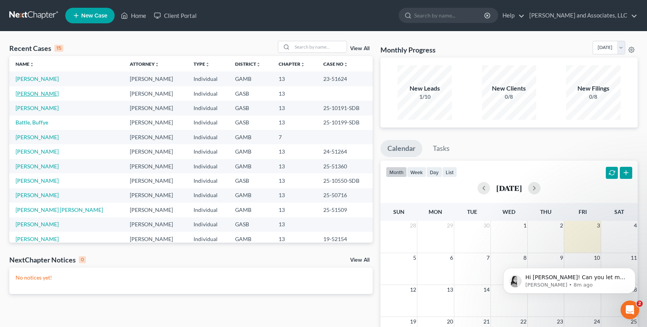
click at [31, 93] on link "[PERSON_NAME]" at bounding box center [37, 93] width 43 height 7
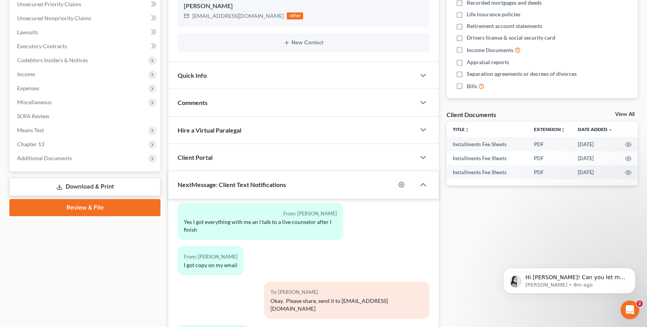
scroll to position [182, 0]
click at [94, 186] on link "Download & Print" at bounding box center [84, 186] width 151 height 18
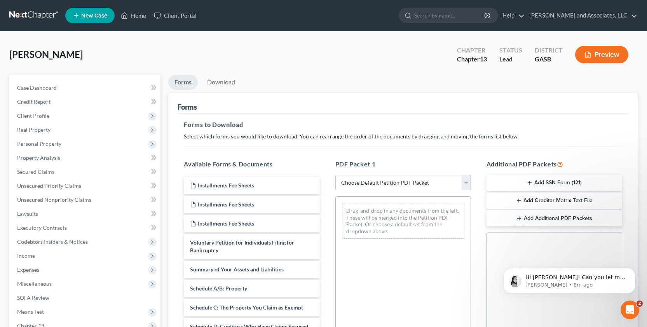
click at [561, 182] on button "Add SSN Form (121)" at bounding box center [554, 183] width 136 height 16
click at [219, 84] on link "Download" at bounding box center [221, 82] width 40 height 15
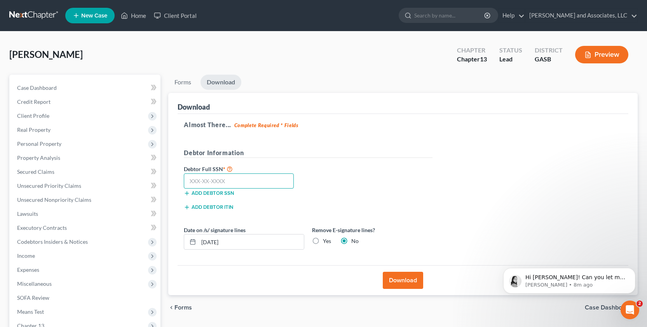
click at [207, 179] on input "text" at bounding box center [239, 181] width 110 height 16
type input "257-23-7119"
click at [215, 245] on input "10/03/2025" at bounding box center [251, 241] width 105 height 15
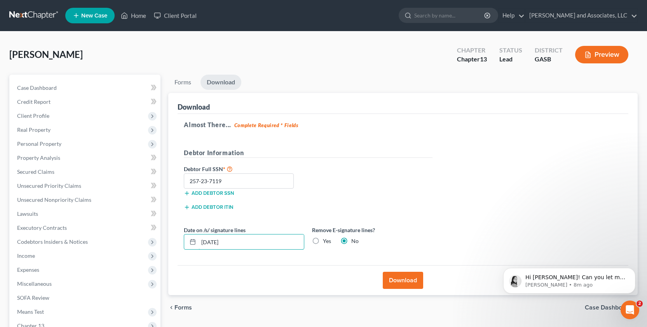
type input "[DATE]"
click at [400, 279] on button "Download" at bounding box center [403, 280] width 40 height 17
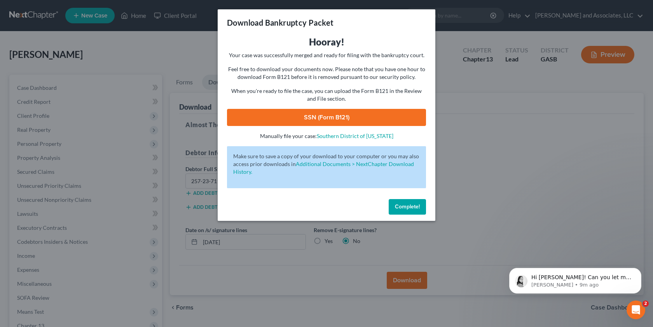
click at [410, 202] on button "Complete!" at bounding box center [407, 207] width 37 height 16
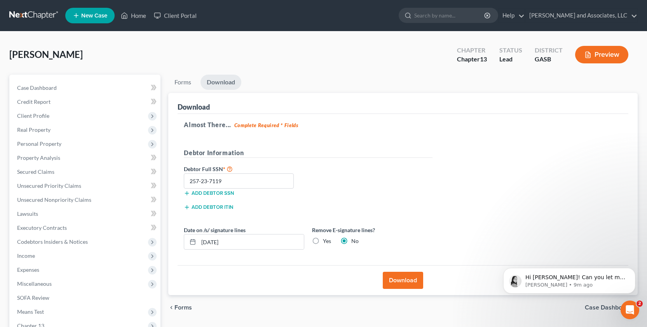
click at [401, 276] on button "Download" at bounding box center [403, 280] width 40 height 17
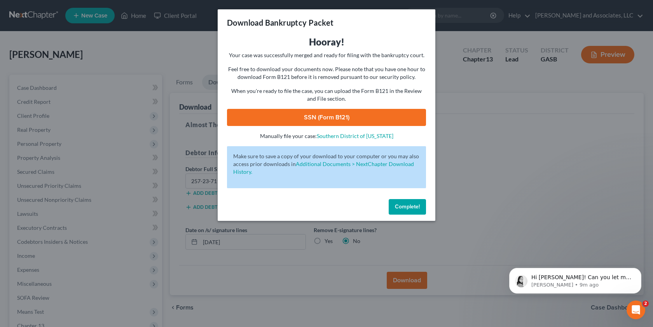
click at [394, 119] on link "SSN (Form B121)" at bounding box center [326, 117] width 199 height 17
click at [411, 205] on span "Complete!" at bounding box center [407, 206] width 25 height 7
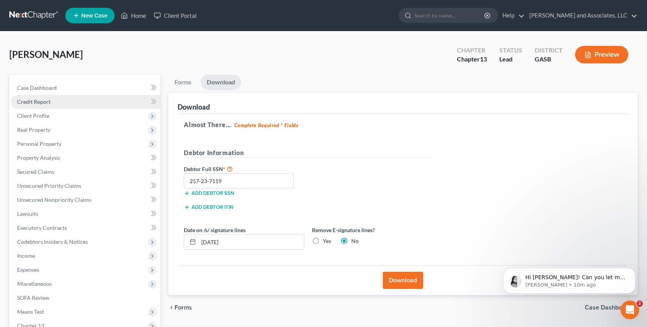
click at [37, 100] on span "Credit Report" at bounding box center [33, 101] width 33 height 7
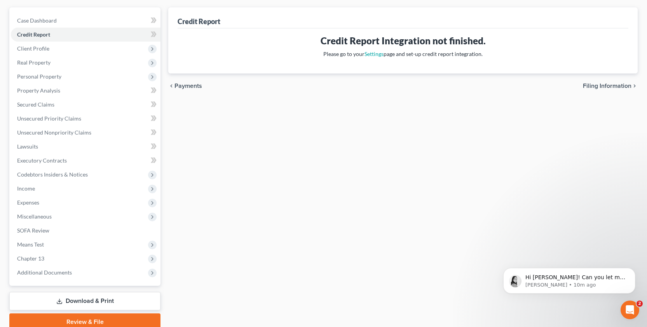
scroll to position [100, 0]
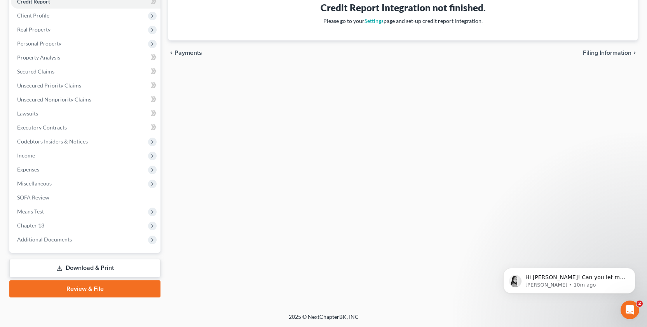
click at [88, 268] on link "Download & Print" at bounding box center [84, 268] width 151 height 18
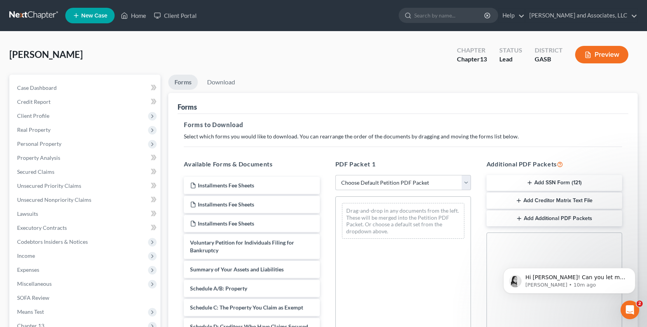
click at [539, 202] on button "Add Creditor Matrix Text File" at bounding box center [554, 200] width 136 height 16
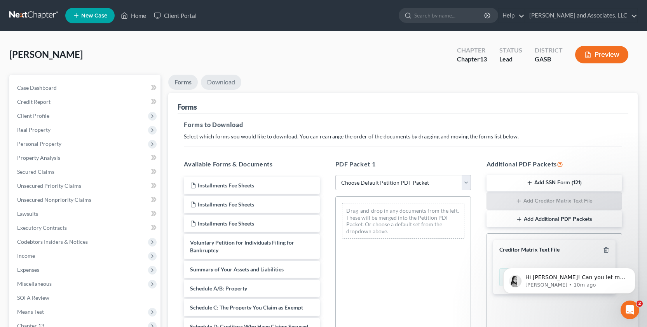
click at [217, 80] on link "Download" at bounding box center [221, 82] width 40 height 15
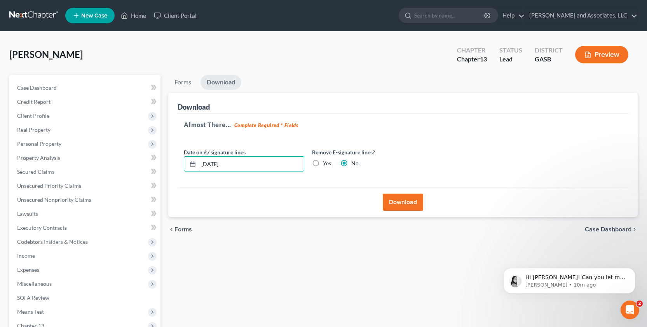
drag, startPoint x: 215, startPoint y: 163, endPoint x: 193, endPoint y: 174, distance: 24.2
click at [200, 157] on input "10/03/2025" at bounding box center [251, 164] width 105 height 15
type input "[DATE]"
click at [408, 200] on button "Download" at bounding box center [403, 201] width 40 height 17
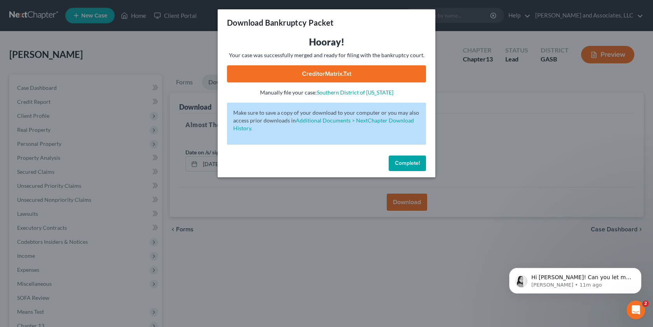
click at [359, 71] on link "CreditorMatrix.txt" at bounding box center [326, 73] width 199 height 17
click at [413, 160] on span "Complete!" at bounding box center [407, 163] width 25 height 7
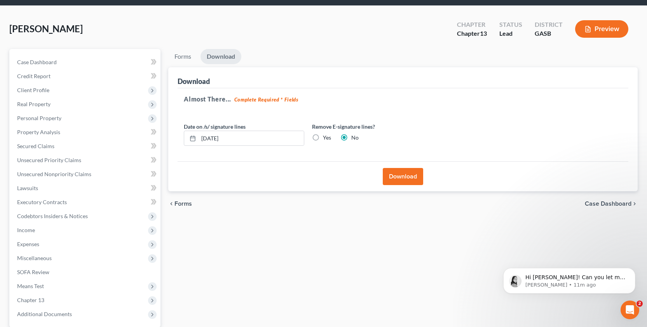
scroll to position [100, 0]
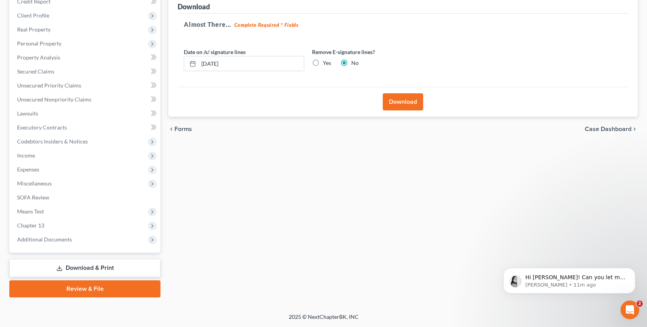
click at [105, 269] on link "Download & Print" at bounding box center [84, 268] width 151 height 18
click at [404, 94] on button "Download" at bounding box center [403, 101] width 40 height 17
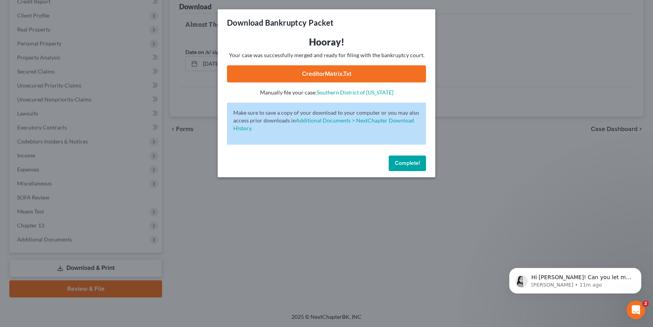
click at [390, 67] on link "CreditorMatrix.txt" at bounding box center [326, 73] width 199 height 17
click at [401, 160] on span "Complete!" at bounding box center [407, 163] width 25 height 7
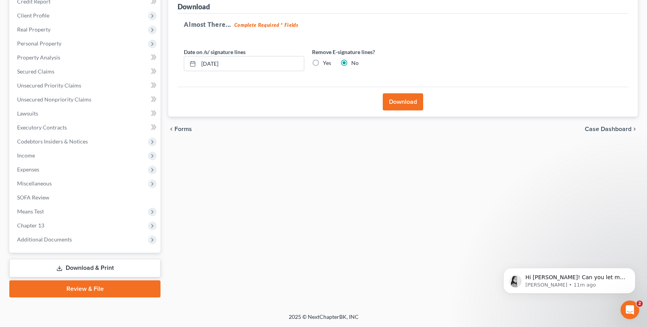
click at [112, 266] on link "Download & Print" at bounding box center [84, 268] width 151 height 18
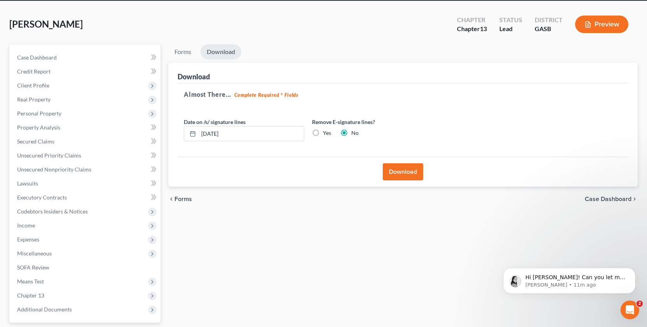
scroll to position [0, 0]
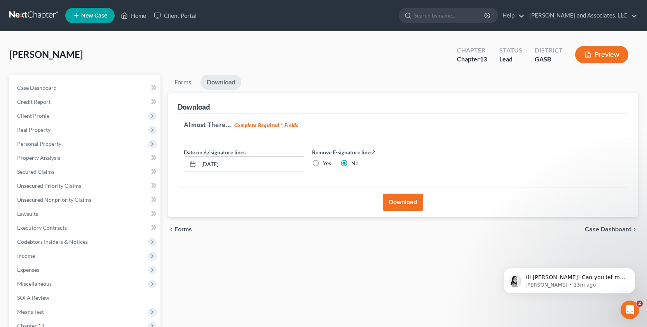
click at [400, 200] on button "Download" at bounding box center [403, 201] width 40 height 17
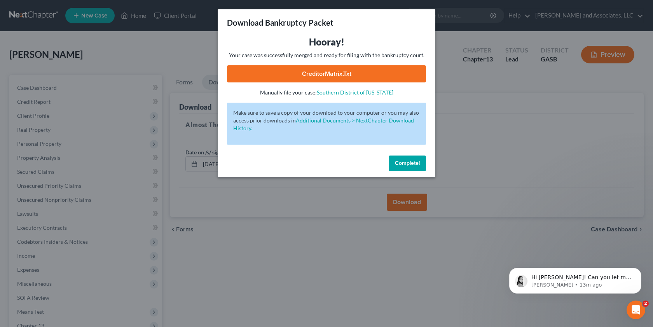
click at [419, 160] on span "Complete!" at bounding box center [407, 163] width 25 height 7
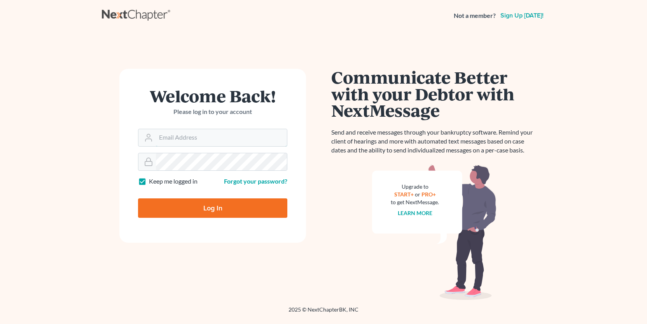
type input "[EMAIL_ADDRESS][DOMAIN_NAME]"
click at [228, 202] on input "Log In" at bounding box center [212, 207] width 149 height 19
type input "Thinking..."
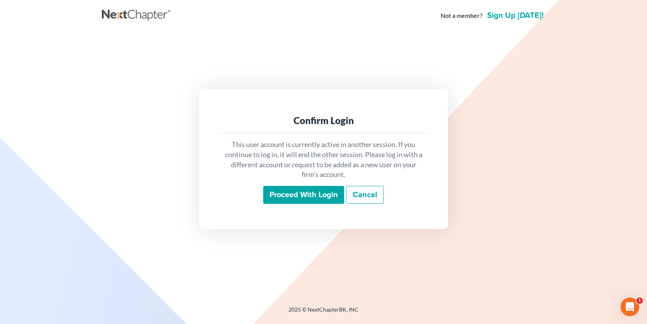
click at [302, 188] on input "Proceed with login" at bounding box center [303, 195] width 81 height 18
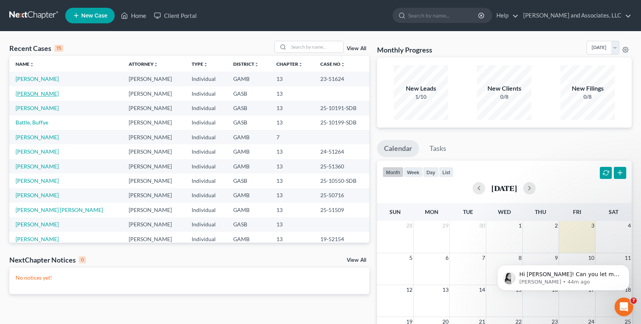
click at [33, 93] on link "[PERSON_NAME]" at bounding box center [37, 93] width 43 height 7
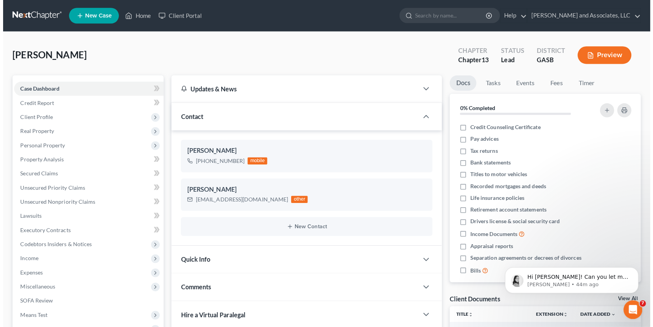
scroll to position [305, 0]
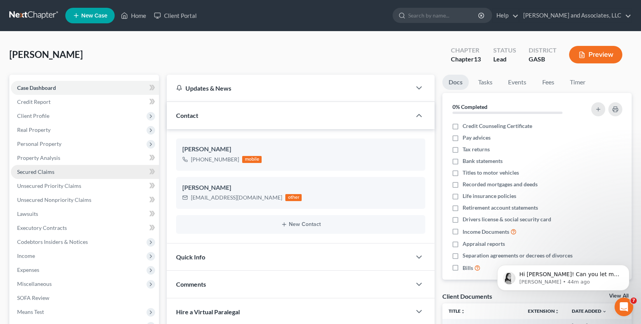
click at [39, 170] on span "Secured Claims" at bounding box center [35, 171] width 37 height 7
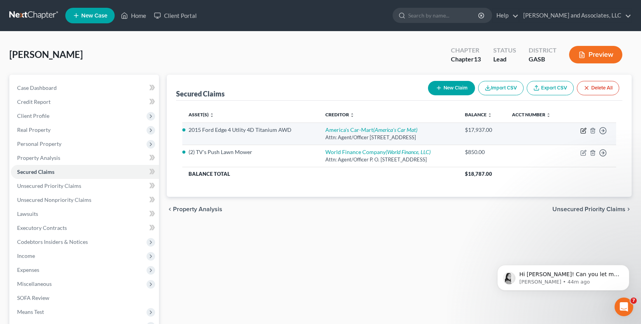
click at [584, 134] on td "Move to E Move to F Move to G Move to Notice Only" at bounding box center [591, 133] width 50 height 22
click at [584, 129] on icon "button" at bounding box center [583, 129] width 3 height 3
select select "2"
select select "0"
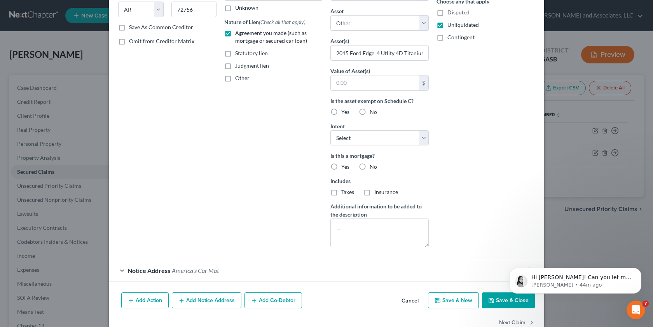
scroll to position [148, 0]
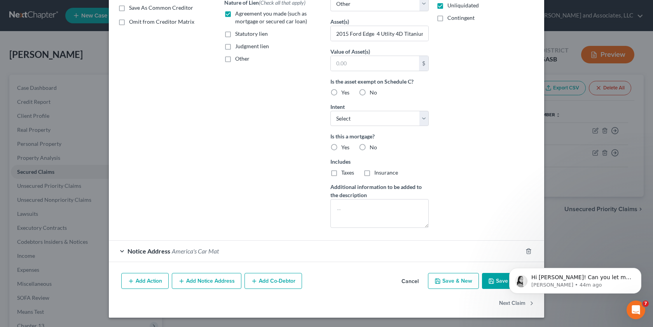
click at [119, 249] on div "Notice Address America's Car Mat" at bounding box center [315, 251] width 413 height 21
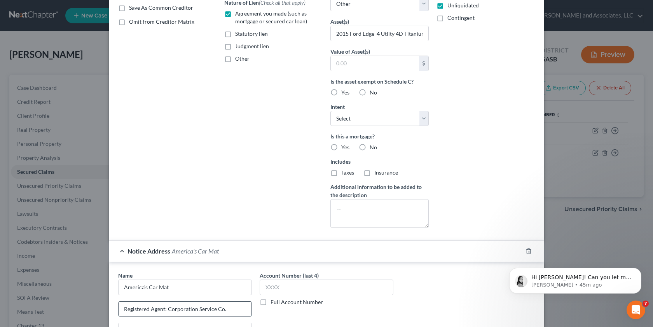
click at [225, 308] on input "Registered Agent: Corporation Service Co." at bounding box center [185, 309] width 133 height 15
type input "Registered Agent: Corporation Service Co."
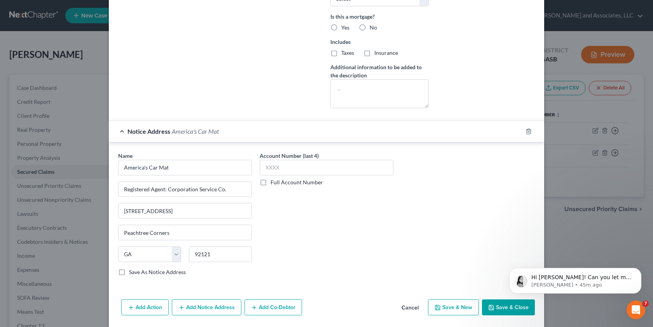
drag, startPoint x: 649, startPoint y: 226, endPoint x: 151, endPoint y: 44, distance: 530.4
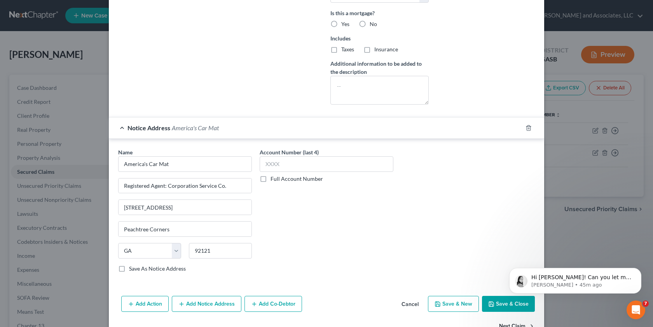
click at [496, 301] on button "Save & Close" at bounding box center [508, 304] width 53 height 16
select select
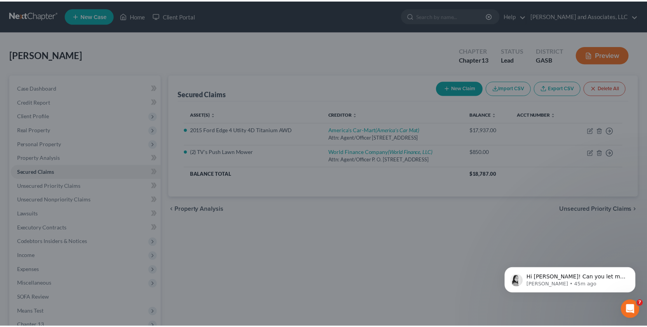
scroll to position [209, 0]
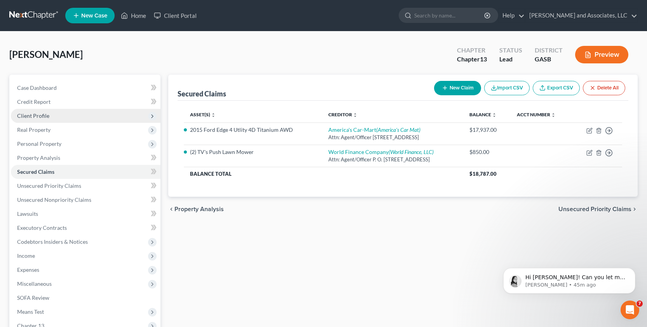
click at [35, 113] on span "Client Profile" at bounding box center [33, 115] width 32 height 7
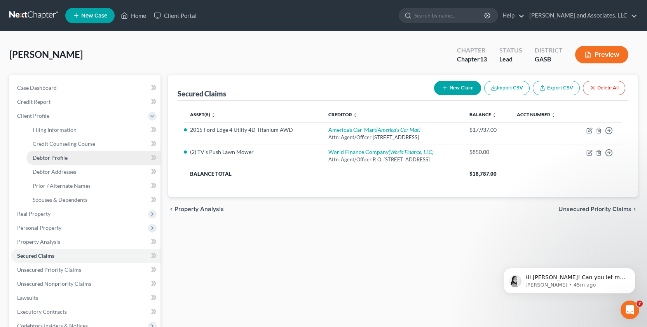
click at [54, 160] on span "Debtor Profile" at bounding box center [50, 157] width 35 height 7
select select "4"
select select "0"
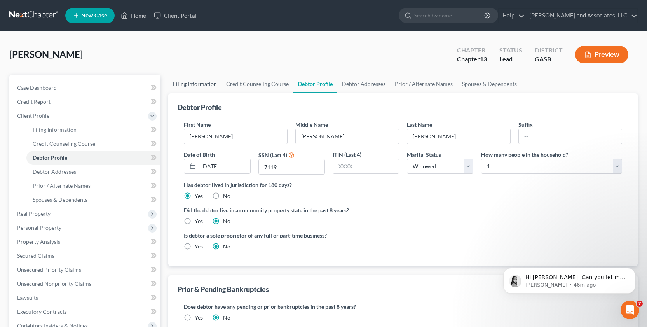
click at [186, 81] on link "Filing Information" at bounding box center [194, 84] width 53 height 19
select select "1"
select select "0"
select select "3"
select select "10"
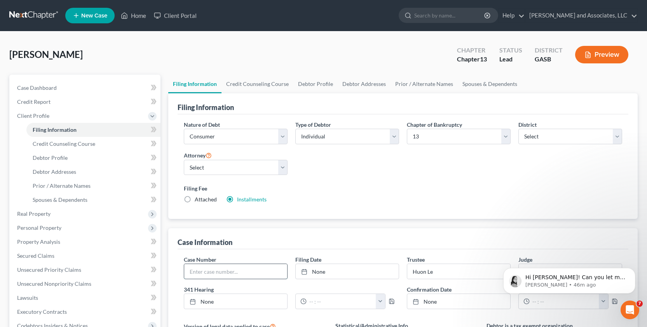
click at [190, 271] on input "text" at bounding box center [235, 271] width 103 height 15
type input "25-30137-SDB"
click at [79, 199] on span "Spouses & Dependents" at bounding box center [60, 199] width 55 height 7
